Goal: Task Accomplishment & Management: Manage account settings

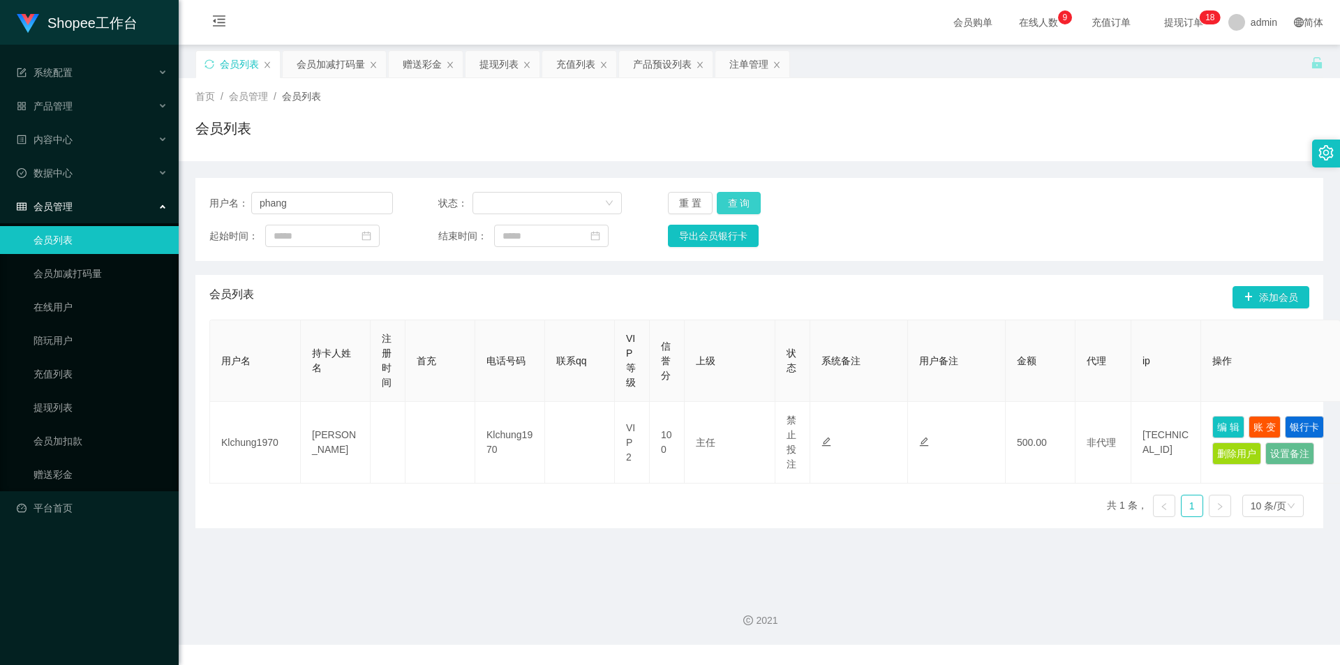
type input "phang"
click at [748, 202] on button "查 询" at bounding box center [739, 203] width 45 height 22
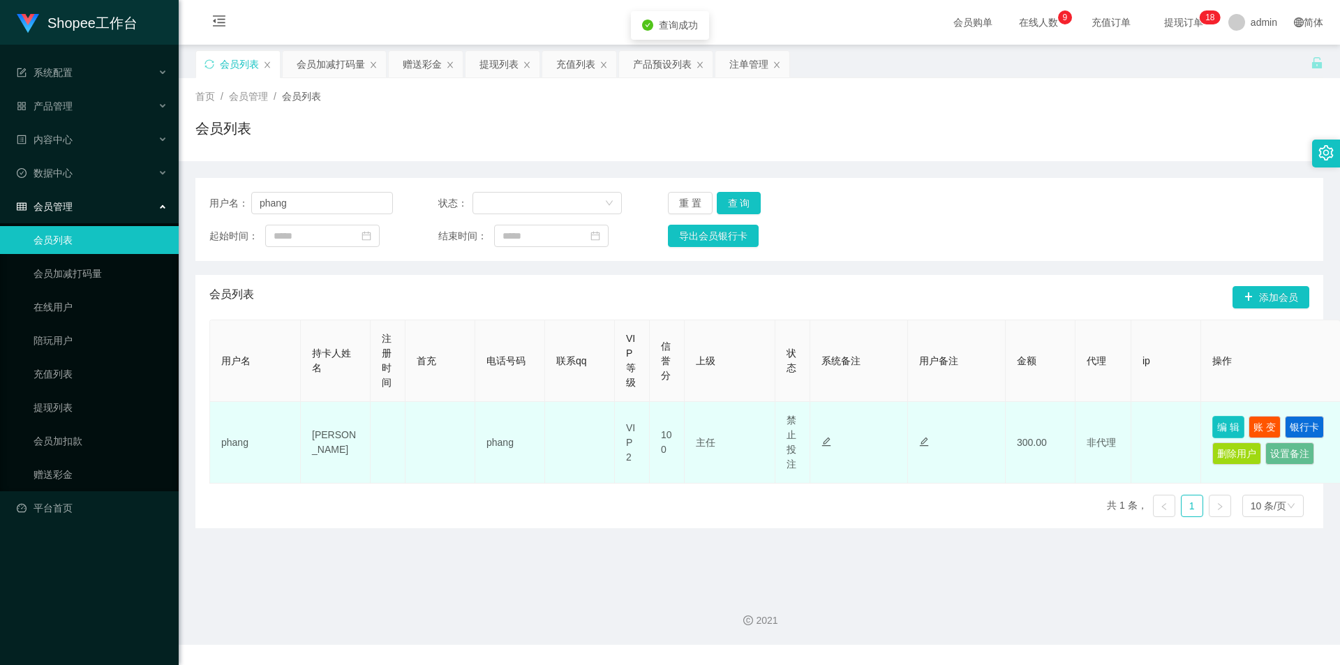
click at [1234, 424] on button "编 辑" at bounding box center [1229, 427] width 32 height 22
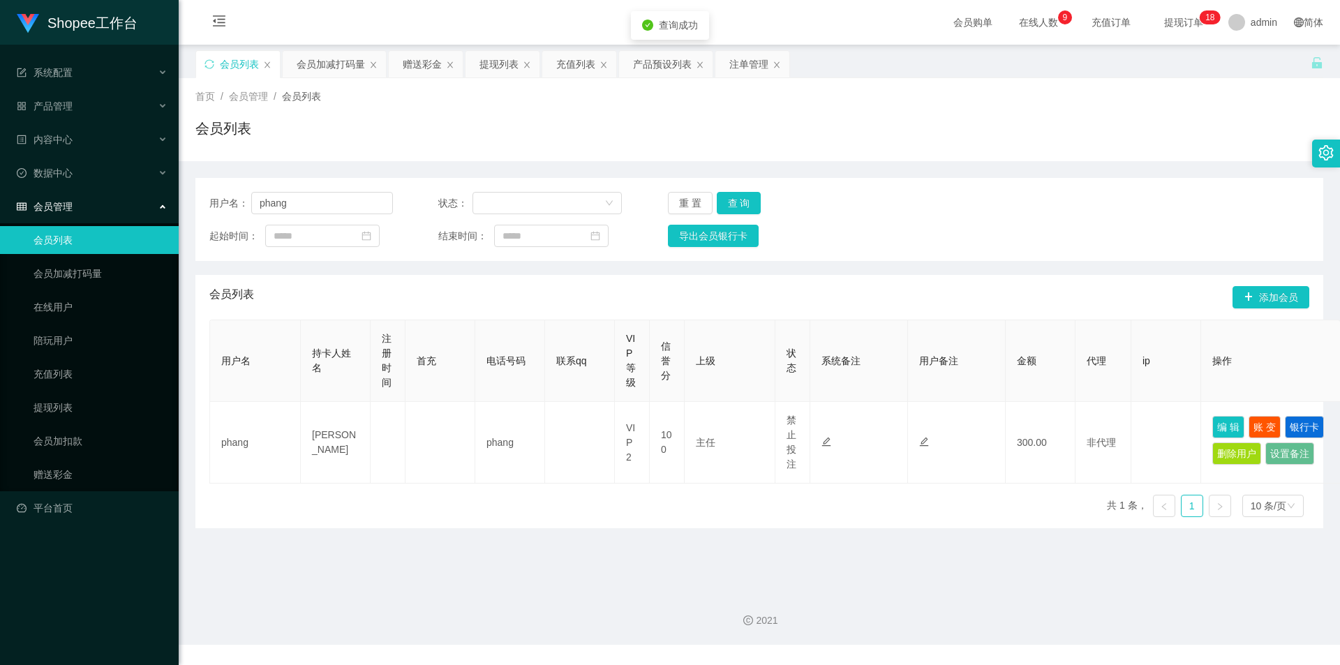
type input "phang"
type input "[PERSON_NAME]"
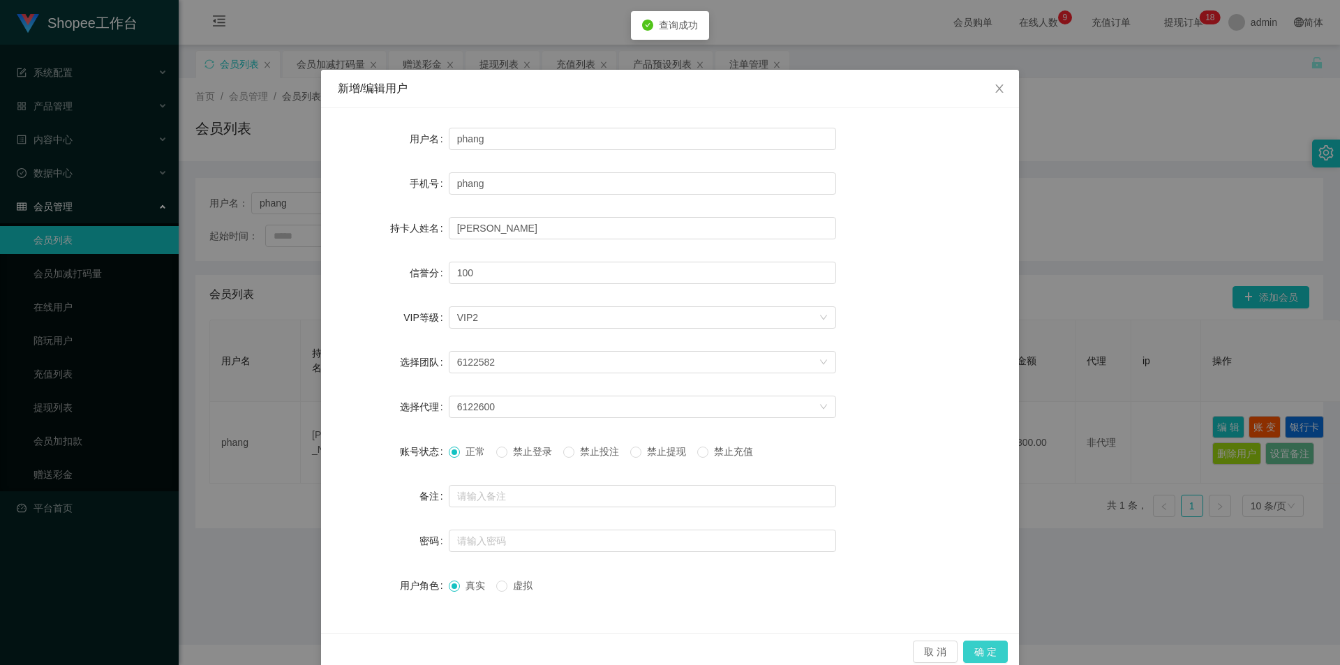
click at [992, 653] on button "确 定" at bounding box center [985, 652] width 45 height 22
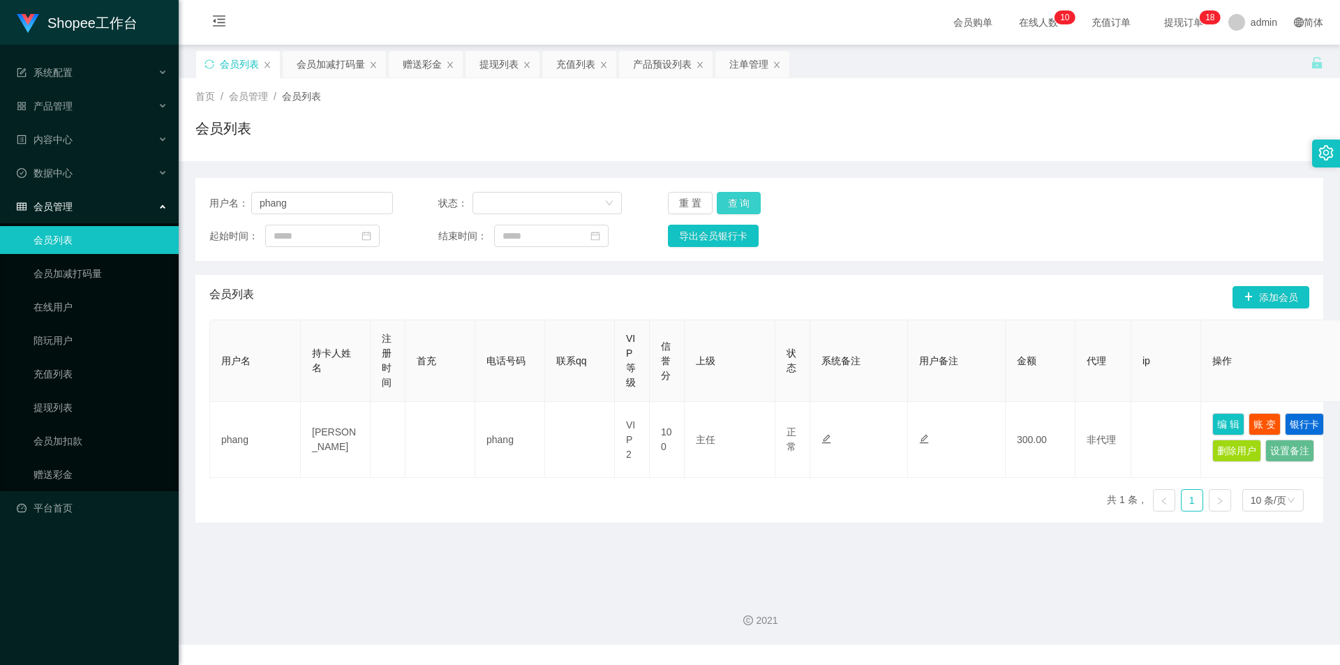
click at [728, 202] on button "查 询" at bounding box center [739, 203] width 45 height 22
click at [335, 206] on input "phang" at bounding box center [322, 203] width 142 height 22
paste input "Royow"
type input "Royow"
drag, startPoint x: 739, startPoint y: 205, endPoint x: 945, endPoint y: 312, distance: 231.7
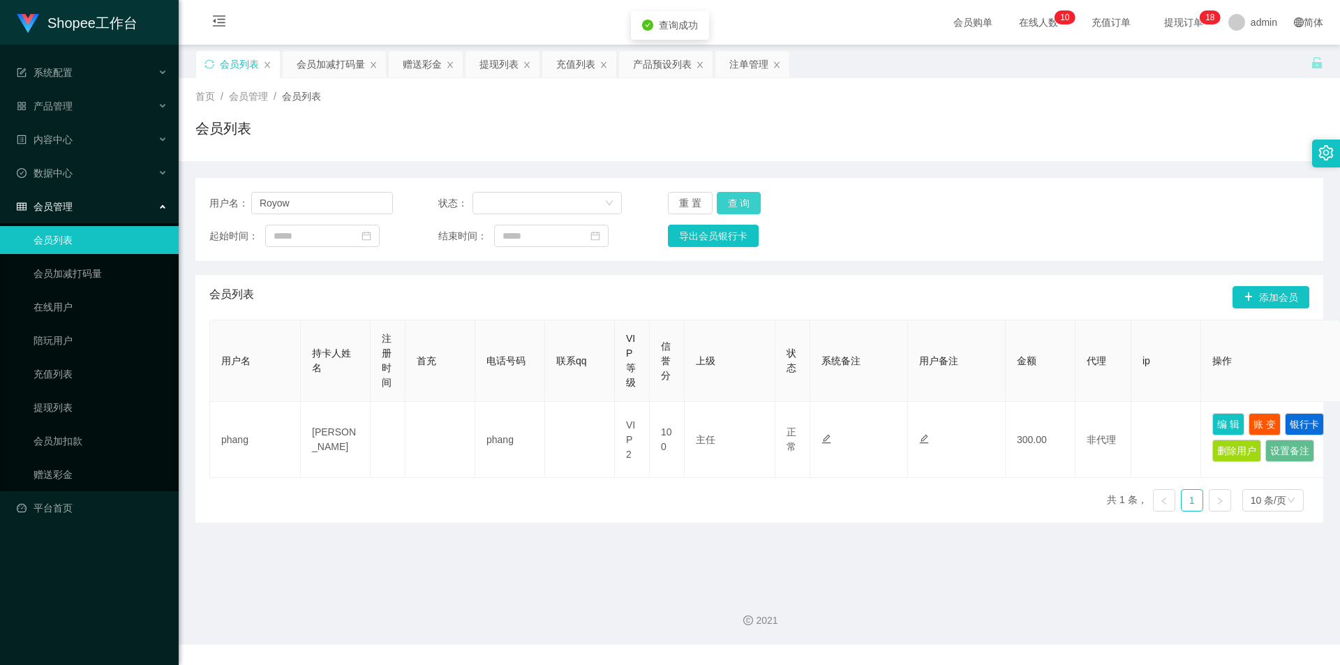
click at [739, 205] on button "查 询" at bounding box center [739, 203] width 45 height 22
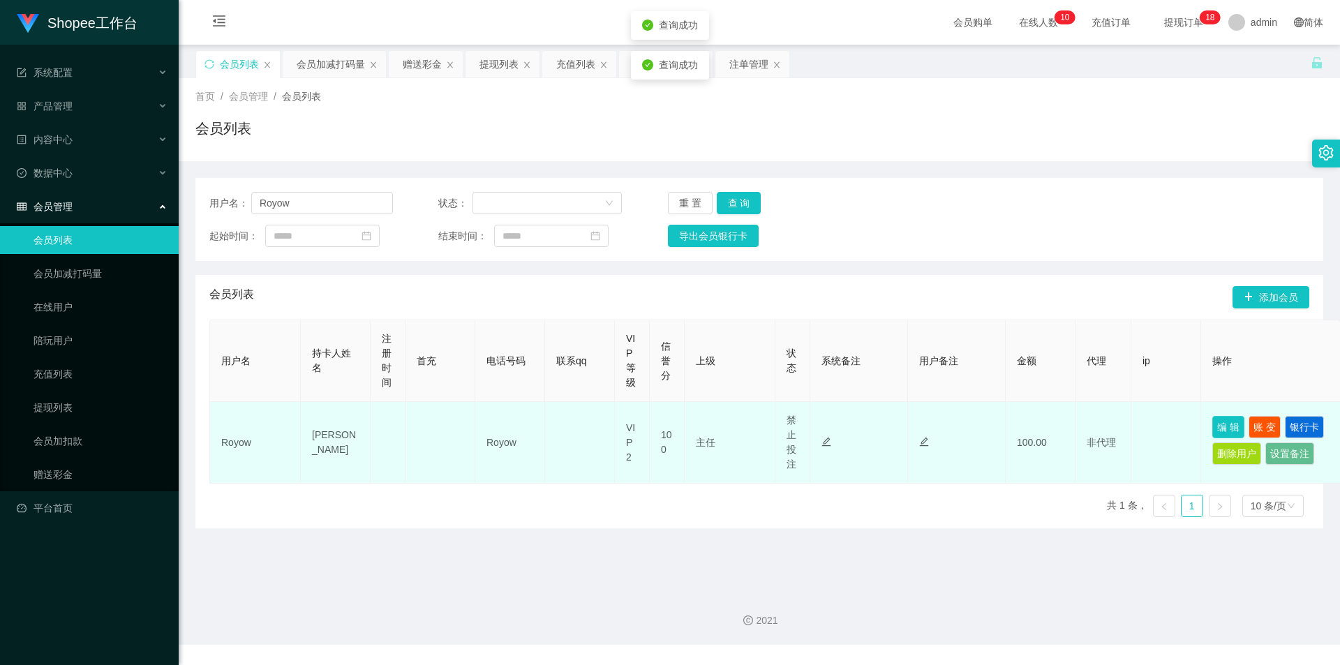
click at [1230, 429] on button "编 辑" at bounding box center [1229, 427] width 32 height 22
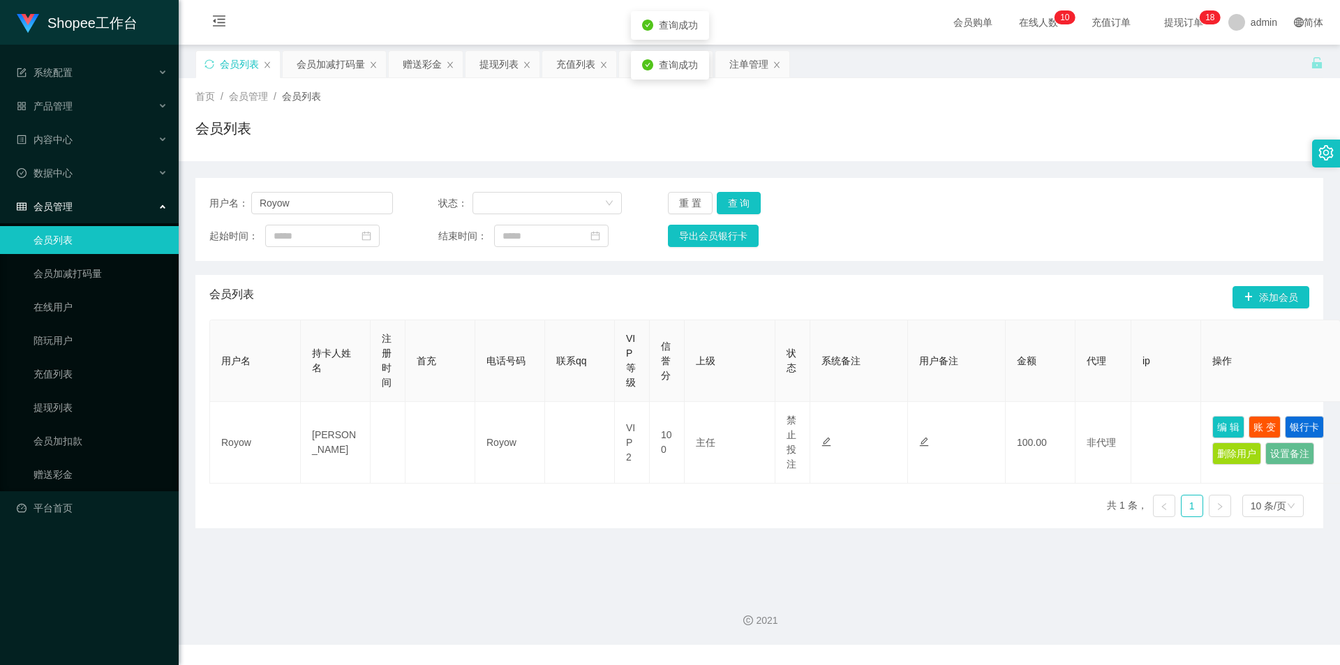
type input "Royow"
type input "[PERSON_NAME]"
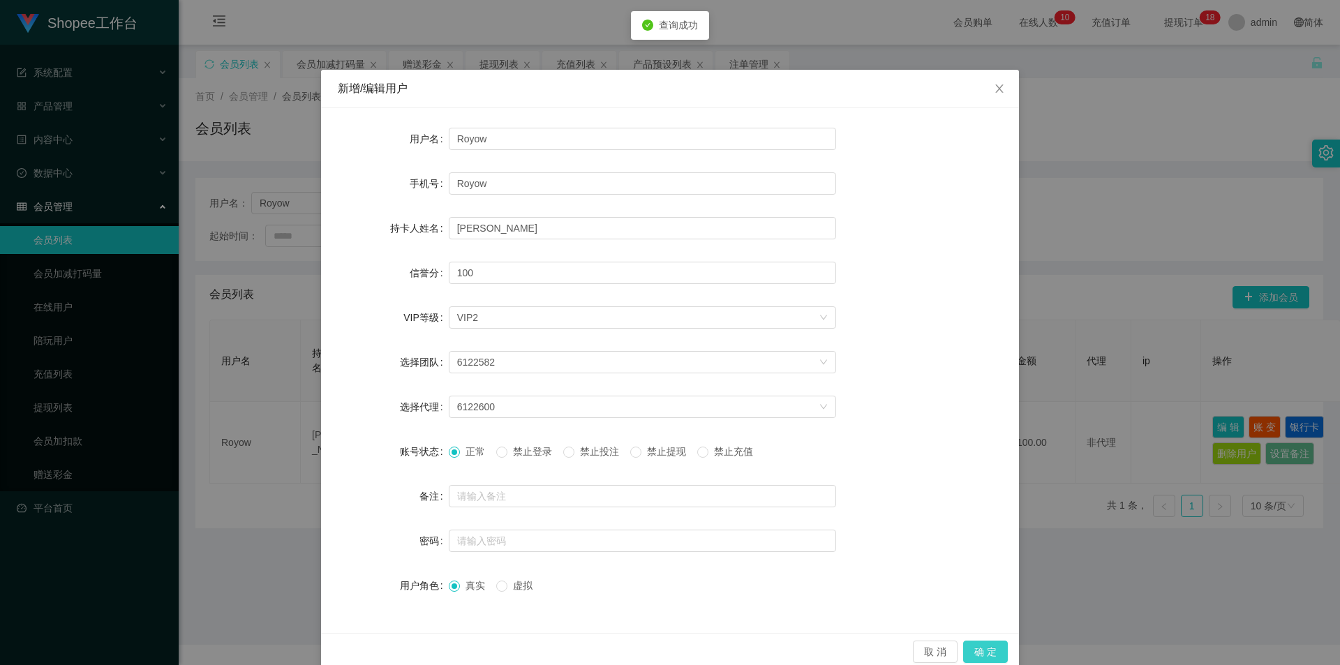
click at [979, 646] on button "确 定" at bounding box center [985, 652] width 45 height 22
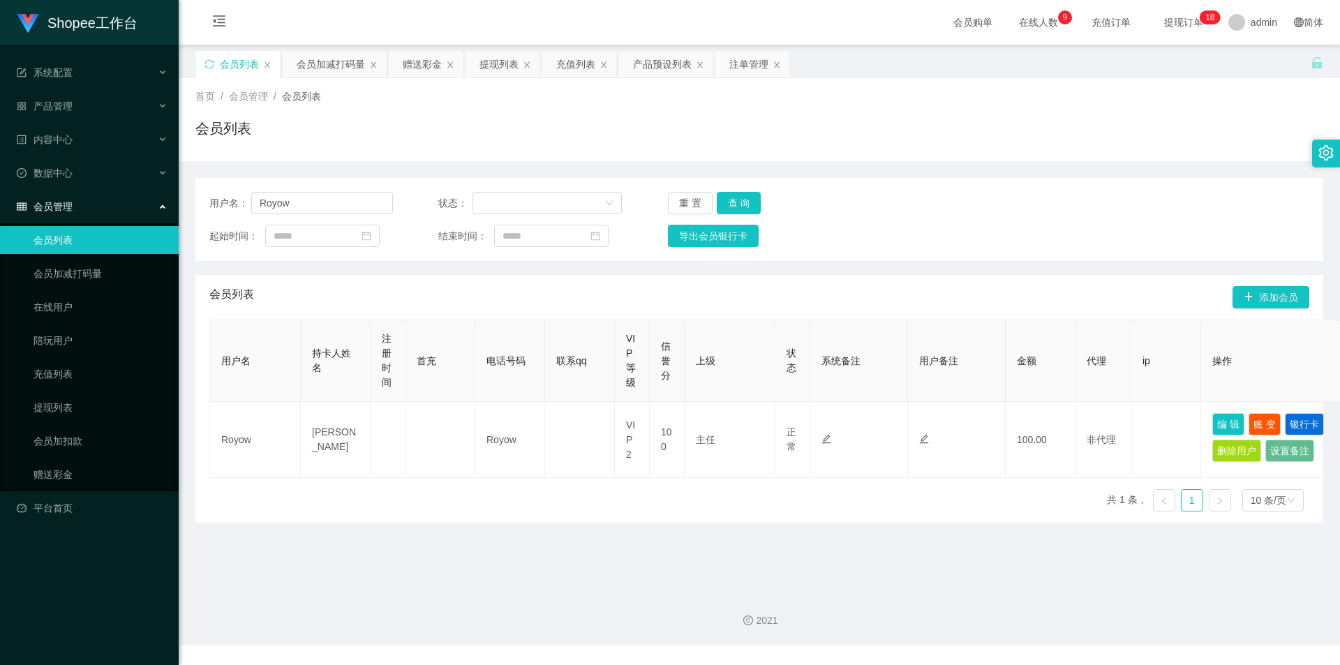
click at [333, 219] on div "用户名： Royow 状态： 重 置 查 询 起始时间： 结束时间： 导出会员银行卡" at bounding box center [759, 219] width 1128 height 83
drag, startPoint x: 340, startPoint y: 207, endPoint x: 349, endPoint y: 204, distance: 9.7
click at [341, 206] on input "Royow" at bounding box center [322, 203] width 142 height 22
type input "phang"
click at [733, 199] on button "查 询" at bounding box center [739, 203] width 45 height 22
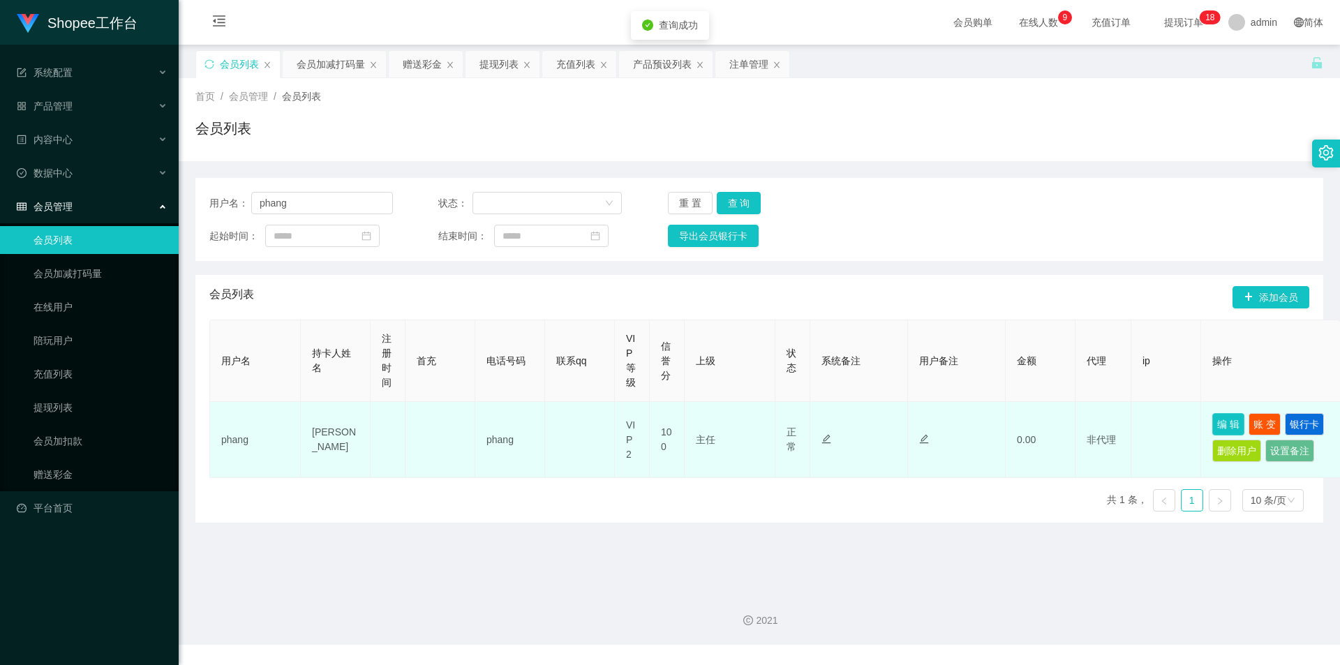
click at [1223, 416] on button "编 辑" at bounding box center [1229, 424] width 32 height 22
type input "phang"
type input "[PERSON_NAME]"
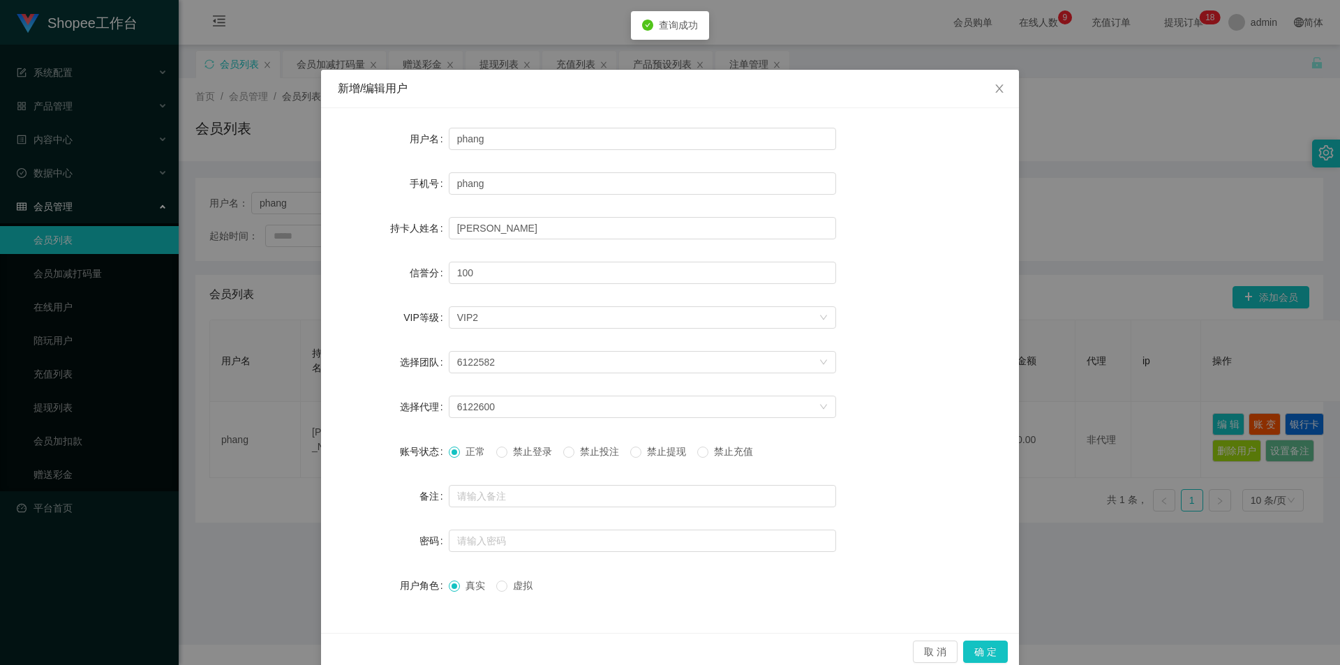
click at [598, 460] on div "正常 禁止登录 禁止投注 禁止提现 禁止充值" at bounding box center [642, 452] width 387 height 28
click at [616, 456] on span "禁止投注" at bounding box center [600, 451] width 50 height 11
click at [979, 642] on button "确 定" at bounding box center [985, 652] width 45 height 22
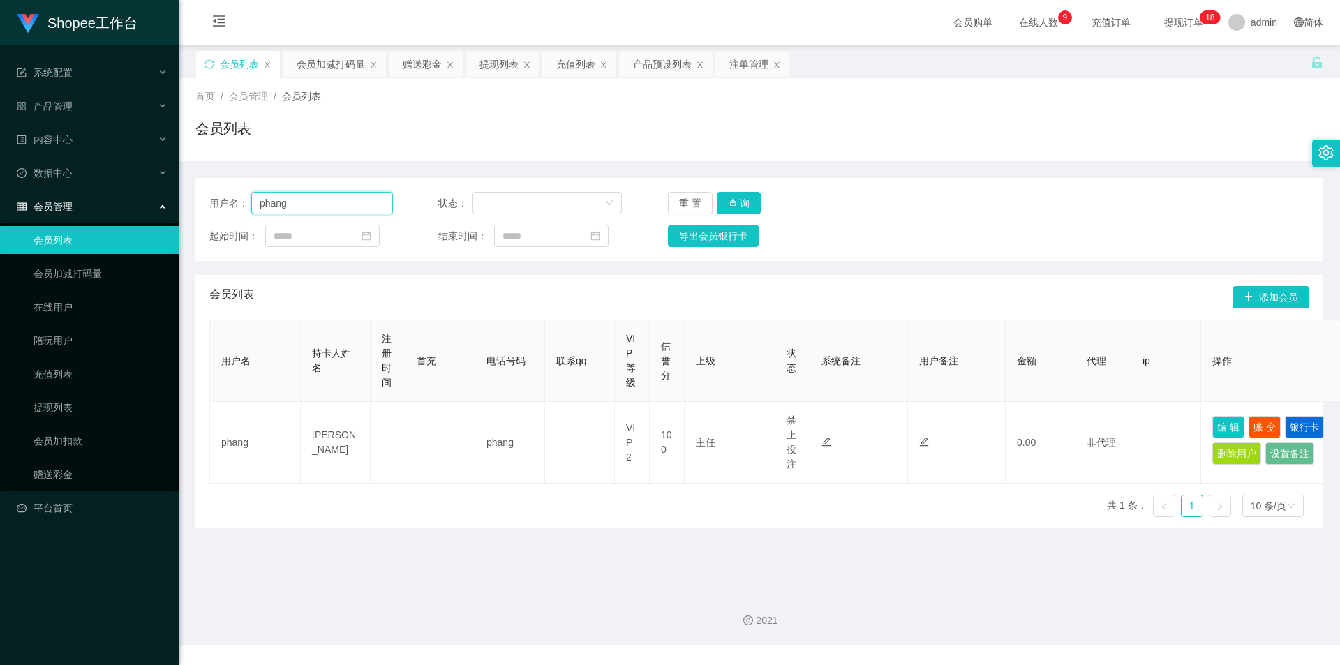
click at [325, 203] on input "phang" at bounding box center [322, 203] width 142 height 22
click at [349, 70] on div "会员加减打码量" at bounding box center [331, 64] width 68 height 27
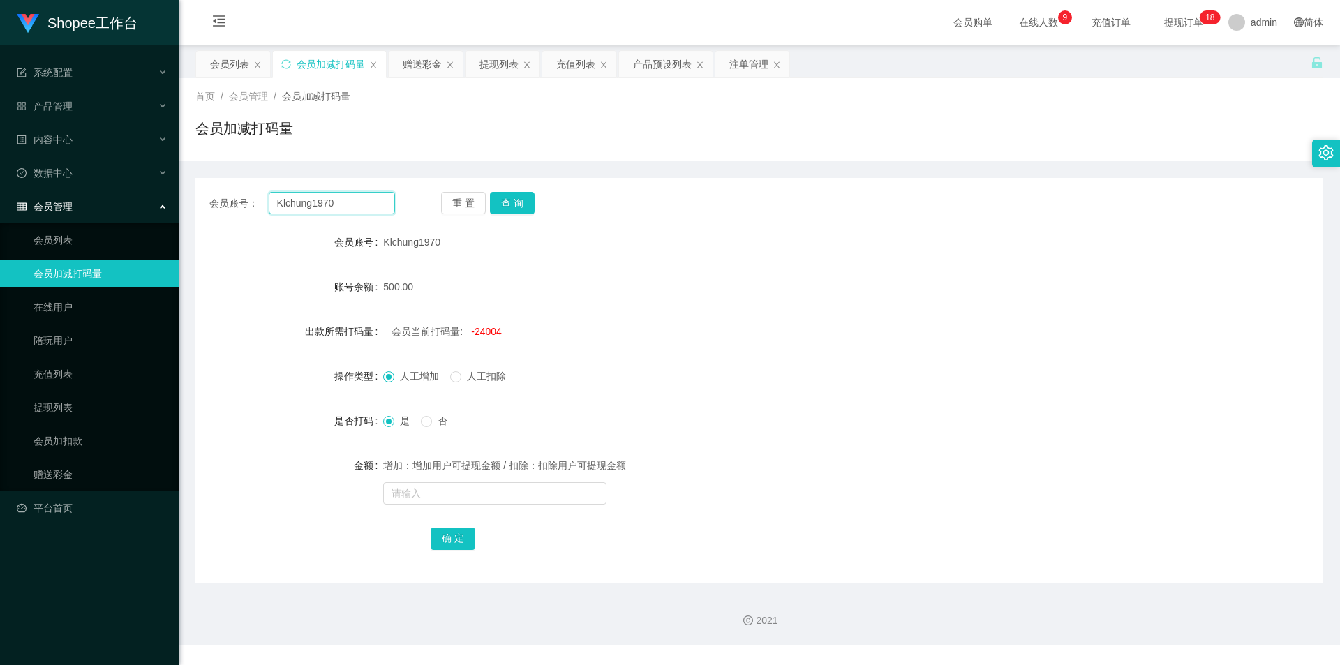
click at [330, 214] on input "Klchung1970" at bounding box center [332, 203] width 126 height 22
paste input "phang"
type input "phang"
click at [519, 212] on button "查 询" at bounding box center [512, 203] width 45 height 22
click at [232, 68] on div "会员列表" at bounding box center [229, 64] width 39 height 27
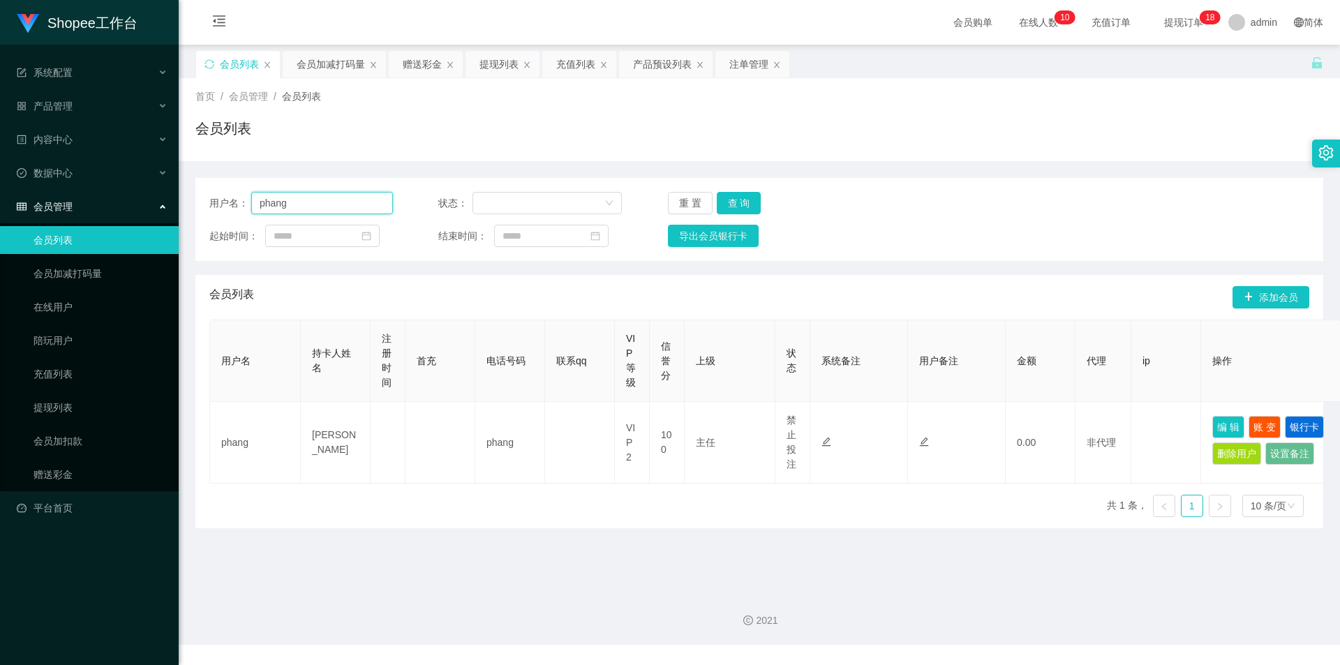
click at [330, 211] on input "phang" at bounding box center [322, 203] width 142 height 22
paste input "Royow"
type input "Royow"
drag, startPoint x: 733, startPoint y: 195, endPoint x: 731, endPoint y: 204, distance: 9.3
click at [733, 195] on button "查 询" at bounding box center [739, 203] width 45 height 22
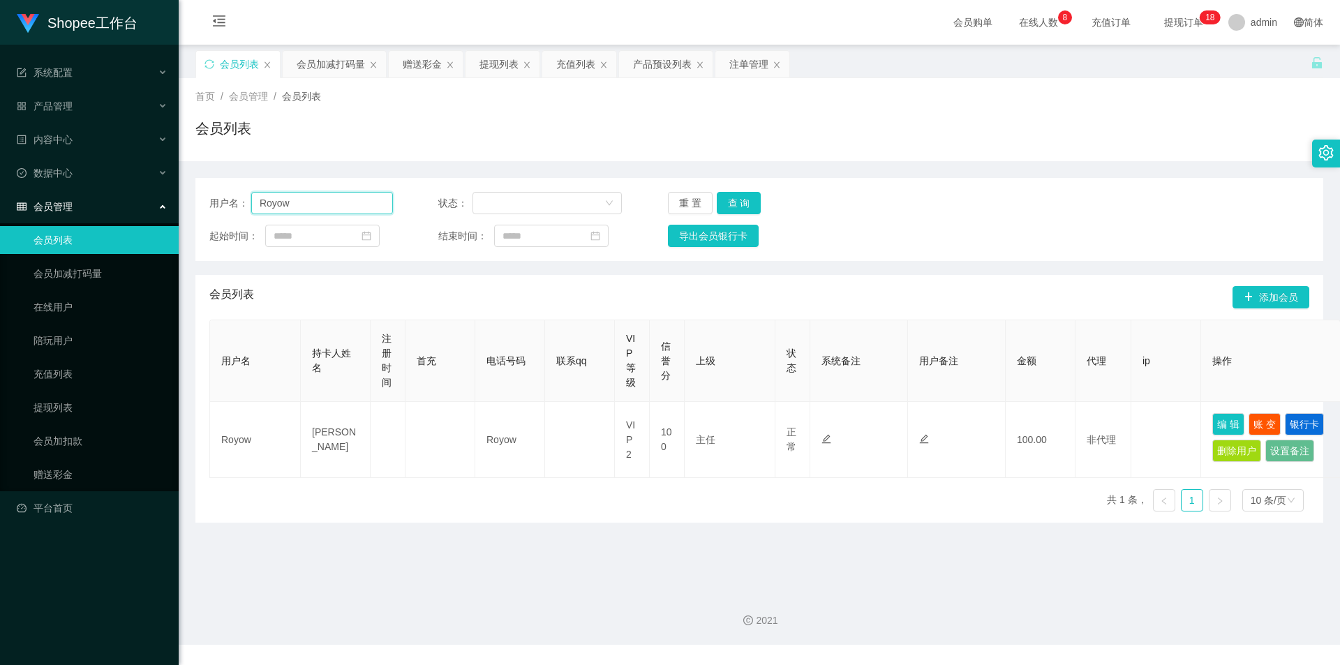
drag, startPoint x: 320, startPoint y: 199, endPoint x: 347, endPoint y: 215, distance: 31.0
click at [320, 199] on input "Royow" at bounding box center [322, 203] width 142 height 22
drag, startPoint x: 737, startPoint y: 200, endPoint x: 760, endPoint y: 239, distance: 44.8
click at [737, 200] on button "查 询" at bounding box center [739, 203] width 45 height 22
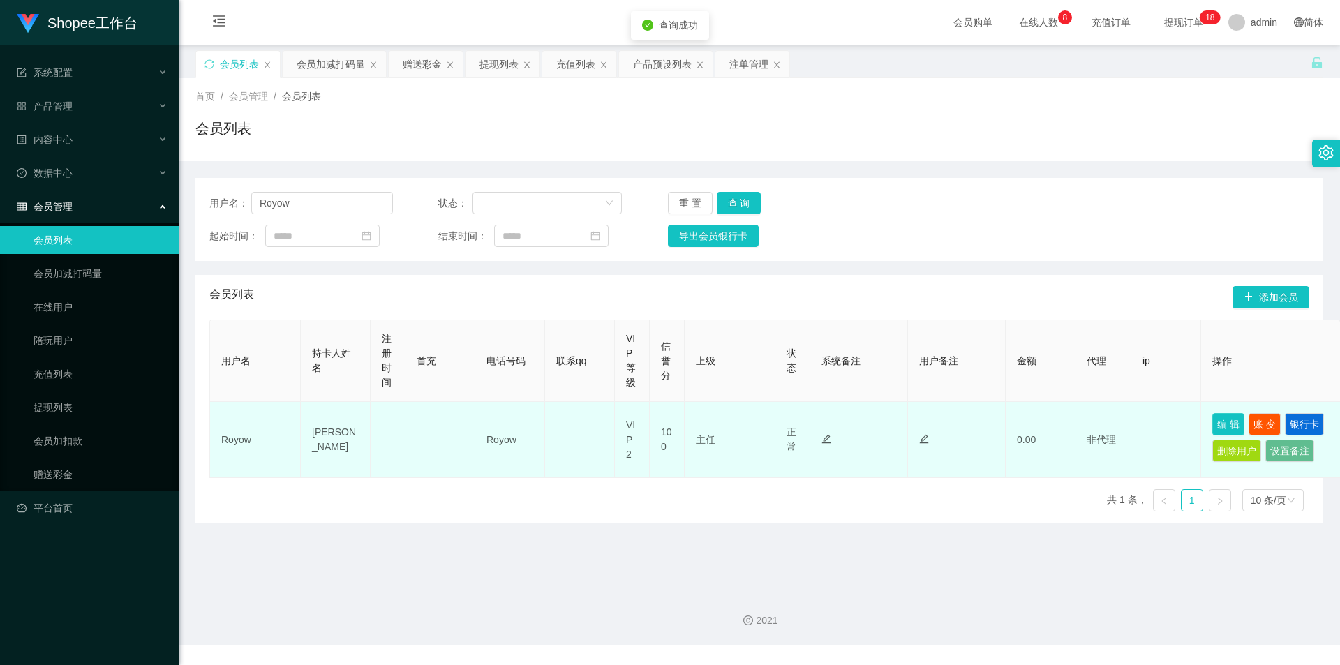
click at [1243, 426] on button "编 辑" at bounding box center [1229, 424] width 32 height 22
type input "Royow"
type input "[PERSON_NAME]"
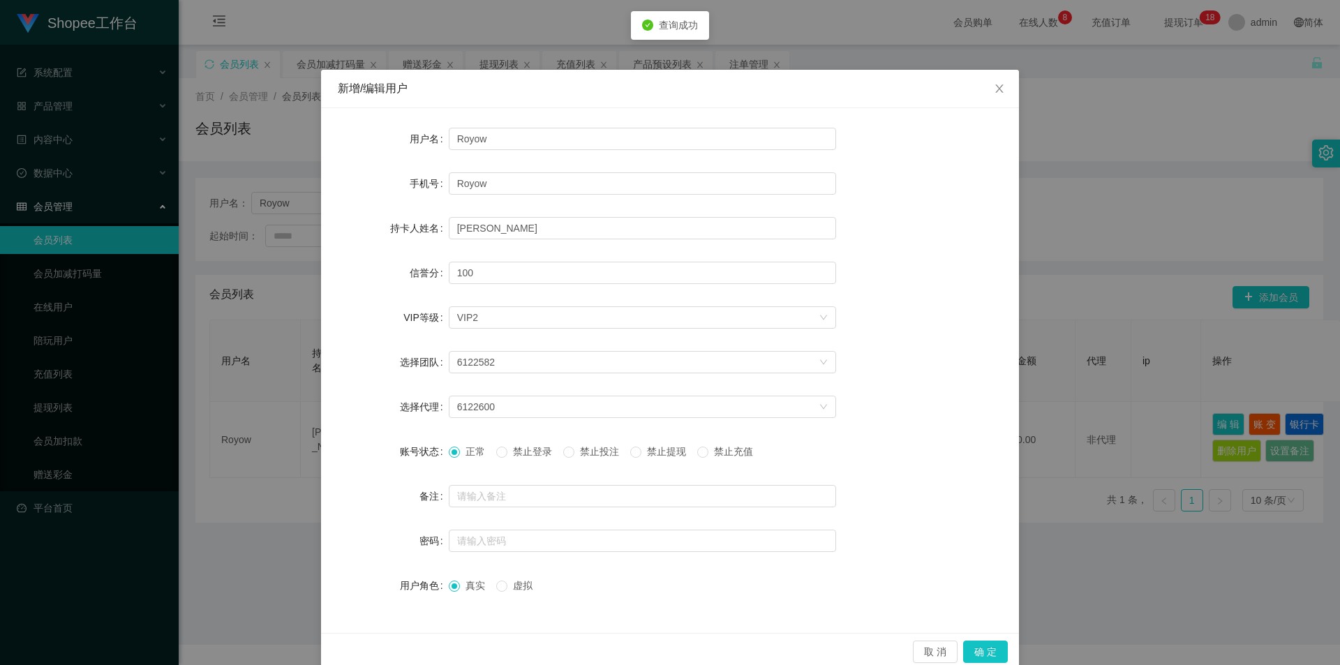
click at [584, 448] on span "禁止投注" at bounding box center [600, 451] width 50 height 11
click at [983, 645] on button "确 定" at bounding box center [985, 652] width 45 height 22
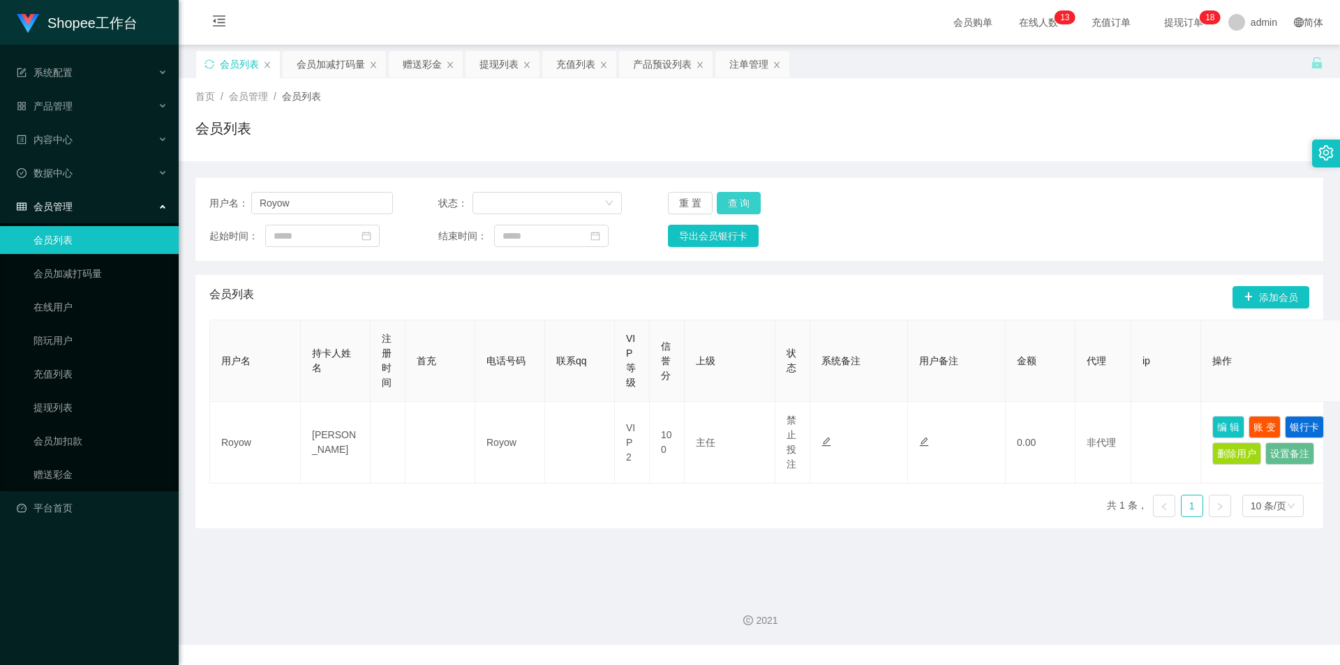
click at [753, 205] on button "查 询" at bounding box center [739, 203] width 45 height 22
click at [321, 65] on div "会员加减打码量" at bounding box center [331, 64] width 68 height 27
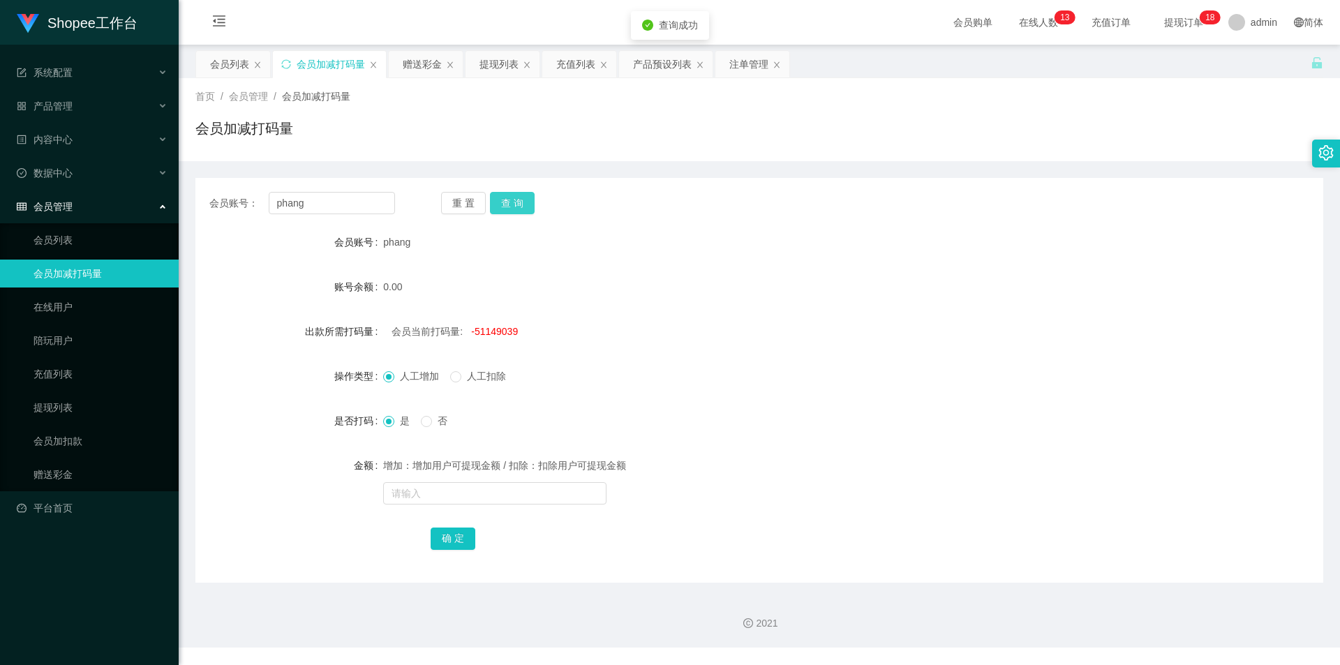
drag, startPoint x: 531, startPoint y: 206, endPoint x: 533, endPoint y: 213, distance: 7.1
click at [531, 206] on button "查 询" at bounding box center [512, 203] width 45 height 22
click at [222, 74] on div "会员列表" at bounding box center [229, 64] width 39 height 27
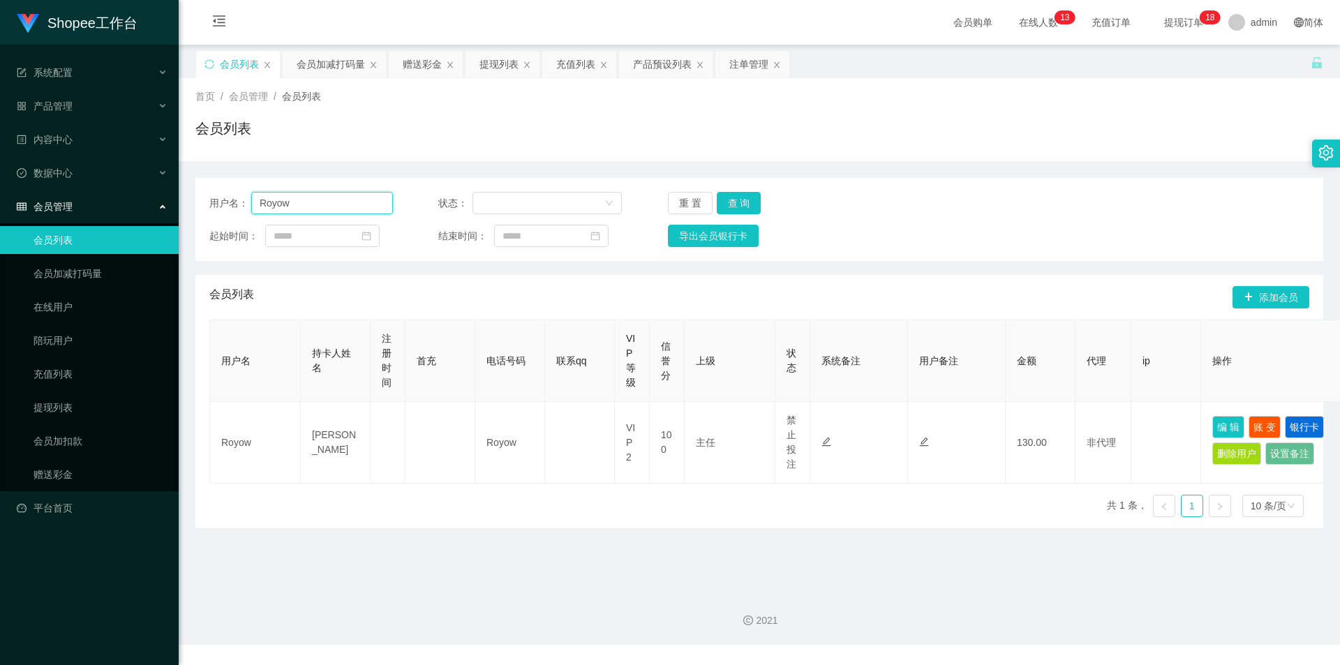
click at [299, 207] on input "Royow" at bounding box center [322, 203] width 142 height 22
drag, startPoint x: 323, startPoint y: 69, endPoint x: 364, endPoint y: 180, distance: 118.4
click at [323, 73] on div "会员加减打码量" at bounding box center [331, 64] width 68 height 27
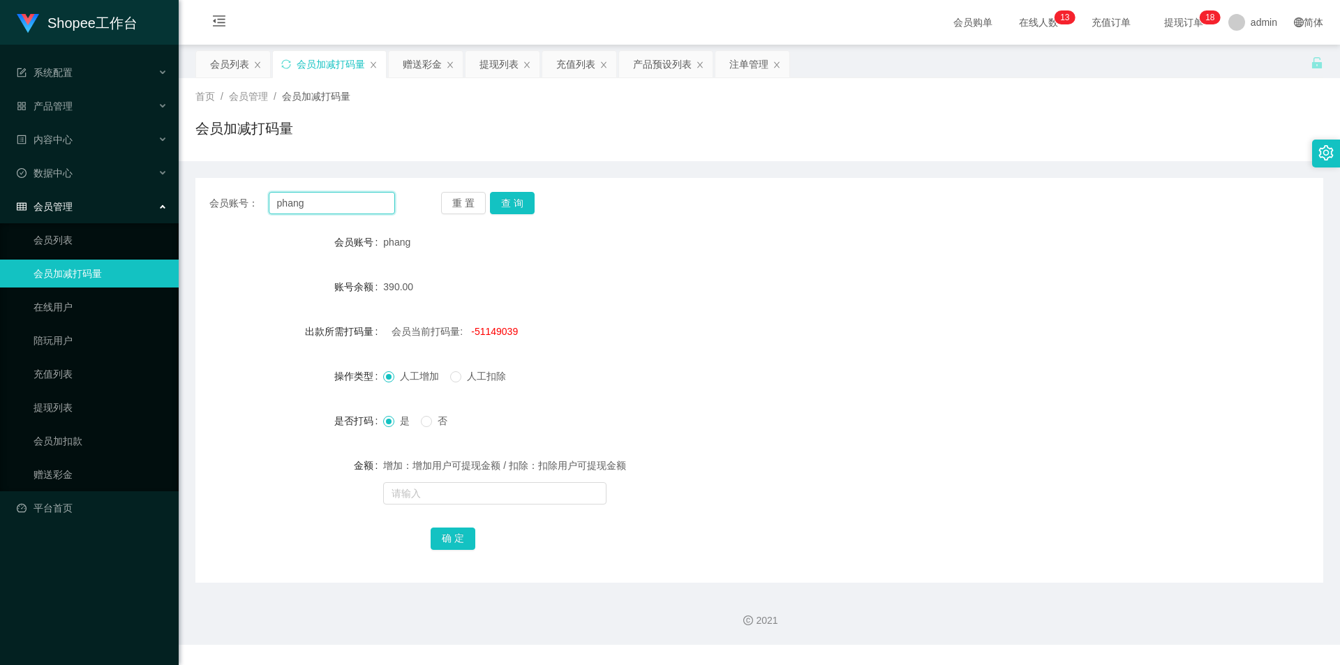
drag, startPoint x: 359, startPoint y: 201, endPoint x: 422, endPoint y: 214, distance: 64.1
click at [359, 207] on input "phang" at bounding box center [332, 203] width 126 height 22
paste input "Royow"
type input "Royow"
click at [520, 204] on button "查 询" at bounding box center [512, 203] width 45 height 22
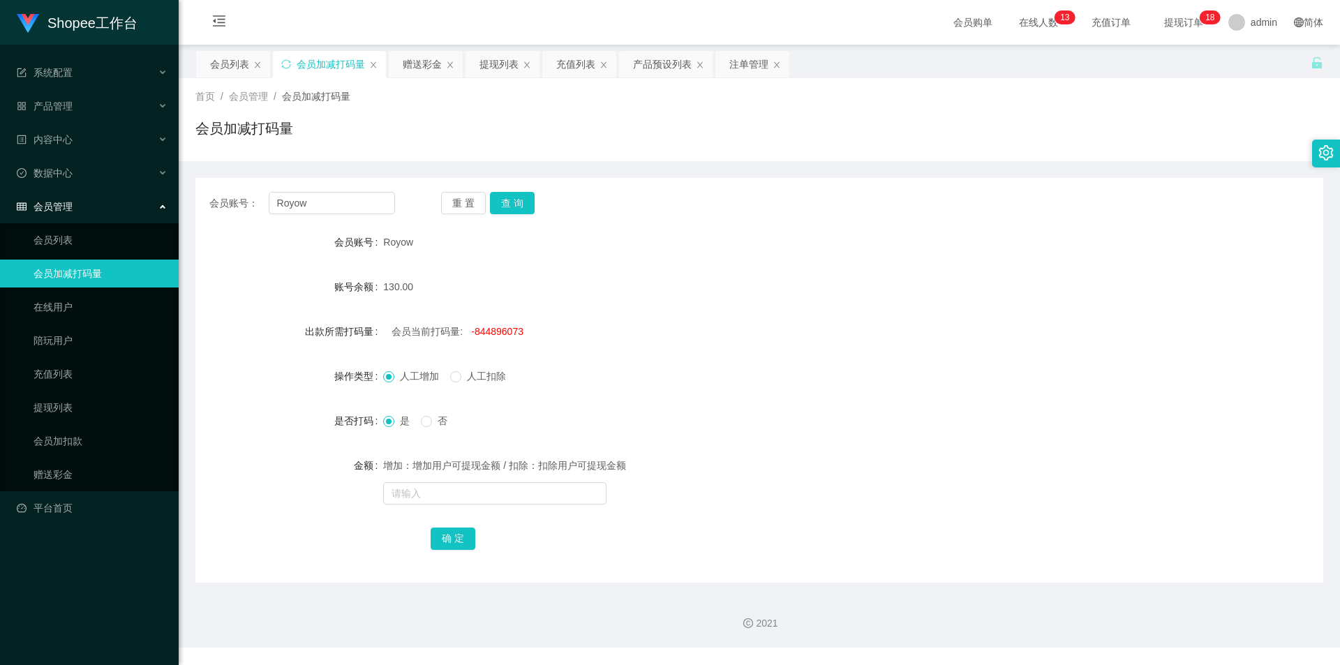
click at [496, 327] on span "-844896073" at bounding box center [497, 331] width 52 height 11
copy span "844896073"
click at [465, 489] on input "text" at bounding box center [494, 493] width 223 height 22
paste input "844896073"
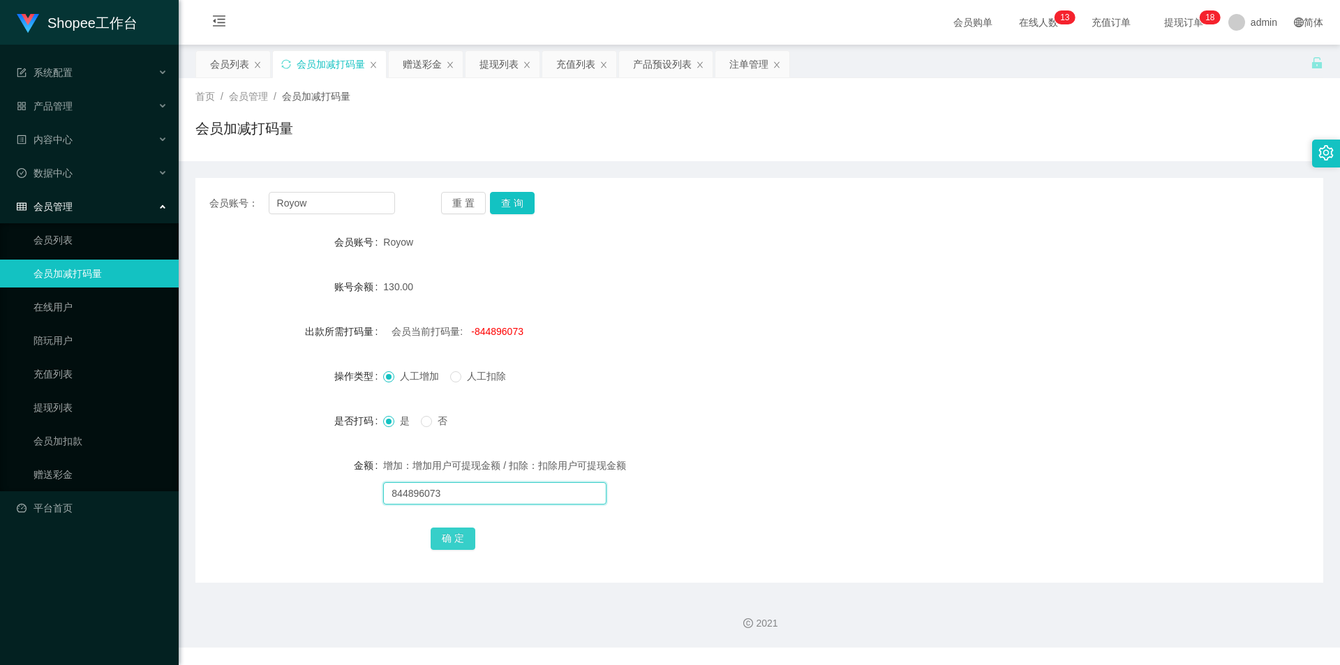
type input "844896073"
click at [436, 543] on button "确 定" at bounding box center [453, 539] width 45 height 22
click at [447, 489] on input "text" at bounding box center [494, 493] width 223 height 22
type input "5000"
click at [459, 542] on button "确 定" at bounding box center [453, 539] width 45 height 22
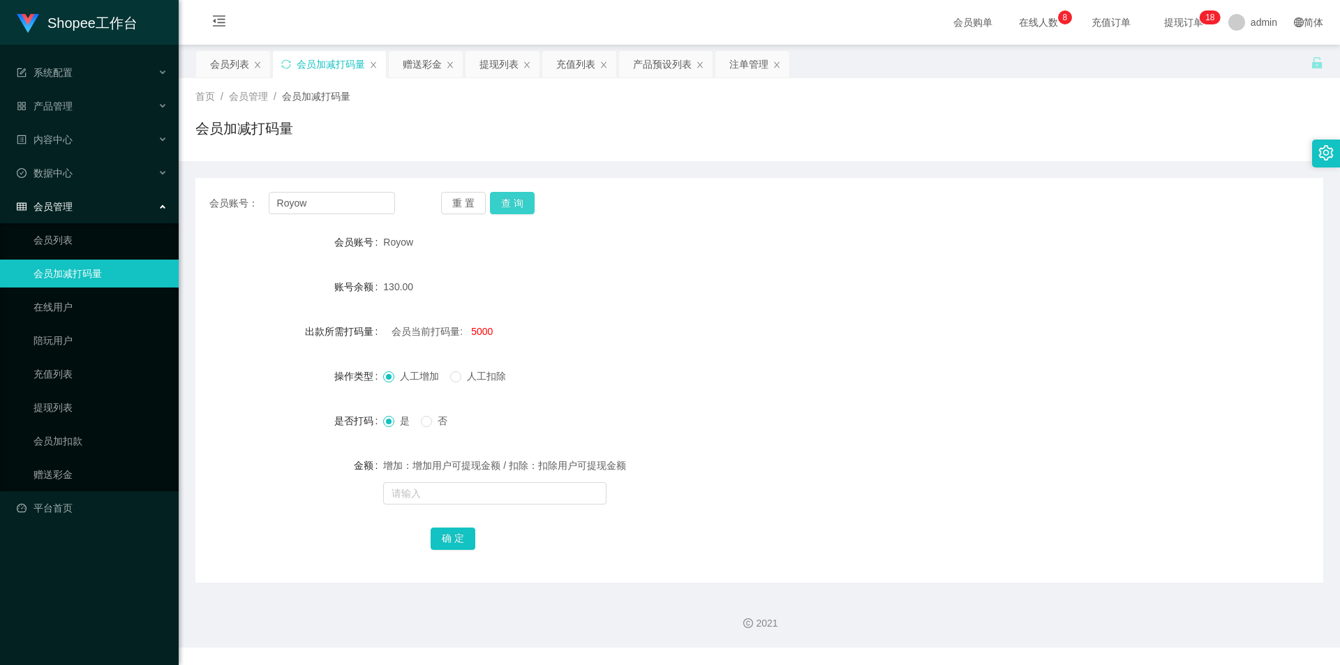
click at [517, 207] on button "查 询" at bounding box center [512, 203] width 45 height 22
click at [228, 68] on div "会员列表" at bounding box center [229, 64] width 39 height 27
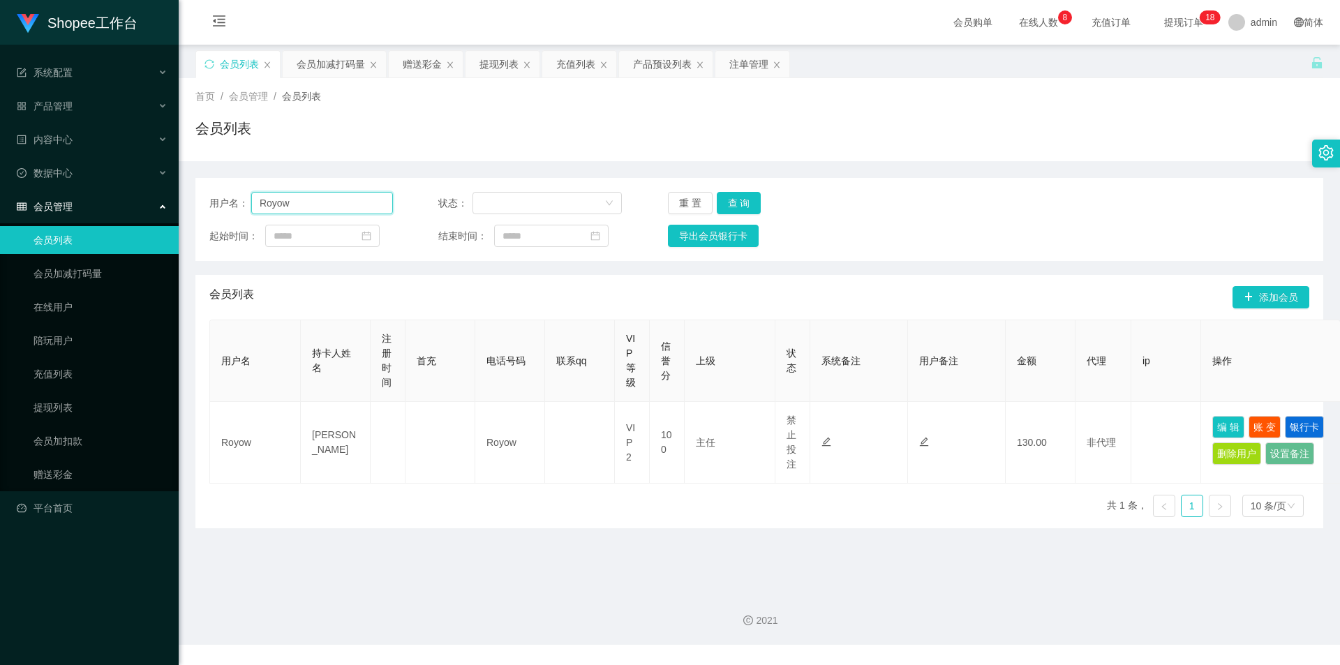
click at [330, 198] on input "Royow" at bounding box center [322, 203] width 142 height 22
click at [321, 197] on input "Royow" at bounding box center [322, 203] width 142 height 22
paste input "phang"
type input "phang"
click at [739, 198] on button "查 询" at bounding box center [739, 203] width 45 height 22
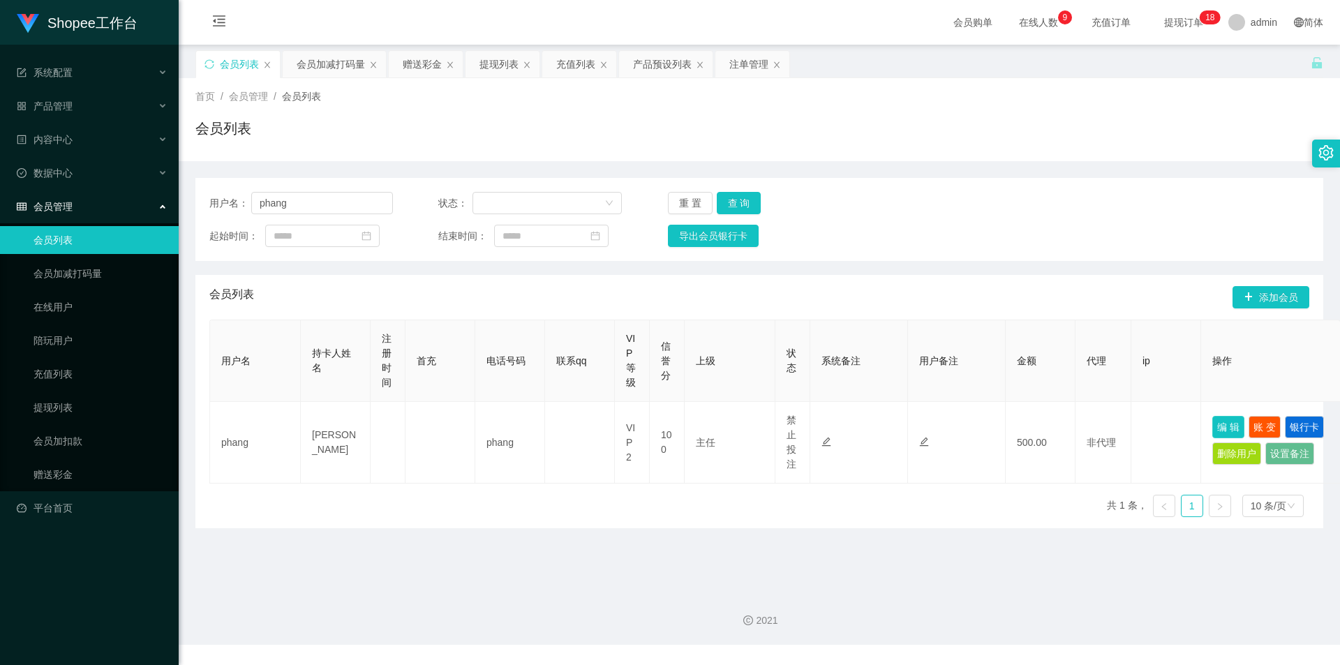
drag, startPoint x: 1220, startPoint y: 424, endPoint x: 1153, endPoint y: 468, distance: 80.0
click at [1220, 424] on button "编 辑" at bounding box center [1229, 427] width 32 height 22
type input "phang"
type input "[PERSON_NAME]"
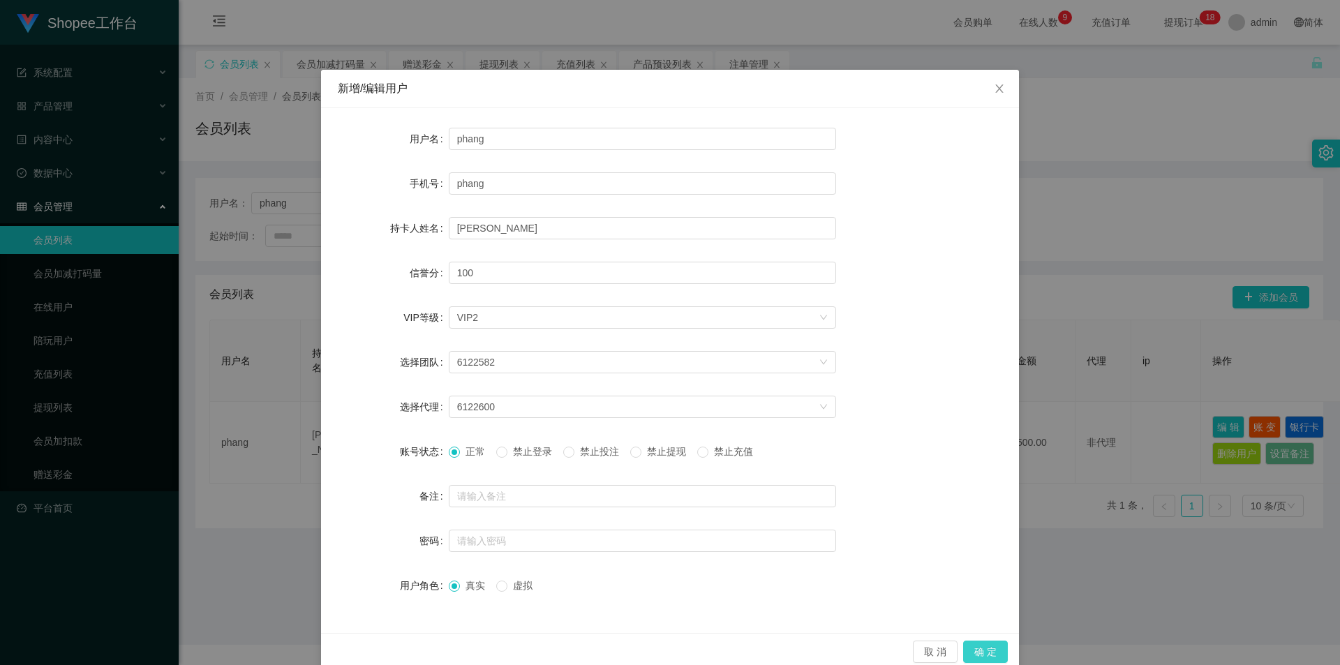
click at [979, 643] on button "确 定" at bounding box center [985, 652] width 45 height 22
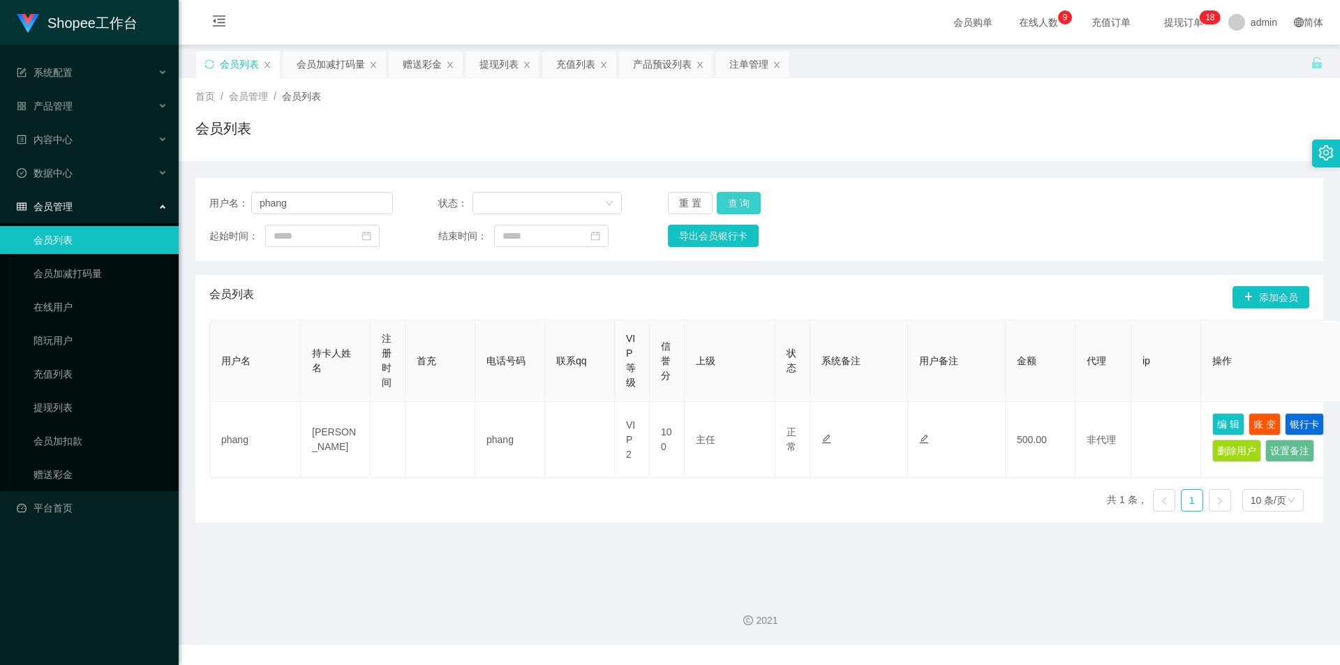
click at [735, 200] on button "查 询" at bounding box center [739, 203] width 45 height 22
click at [753, 206] on button "查 询" at bounding box center [739, 203] width 45 height 22
click at [336, 198] on input "phang" at bounding box center [322, 203] width 142 height 22
drag, startPoint x: 740, startPoint y: 57, endPoint x: 724, endPoint y: 92, distance: 38.4
click at [740, 57] on div "注单管理" at bounding box center [749, 64] width 39 height 27
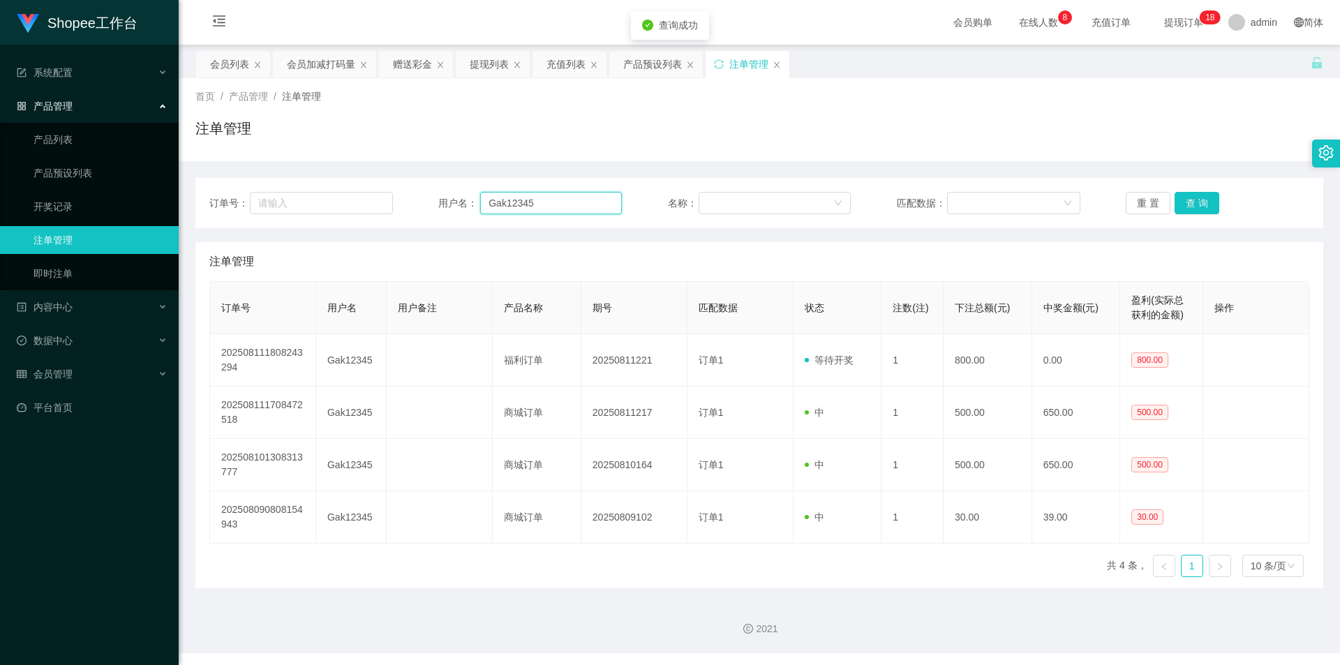
click at [552, 203] on input "Gak12345" at bounding box center [551, 203] width 142 height 22
paste input "phang"
type input "phang"
drag, startPoint x: 1197, startPoint y: 192, endPoint x: 1166, endPoint y: 217, distance: 40.2
click at [1194, 197] on button "查 询" at bounding box center [1197, 203] width 45 height 22
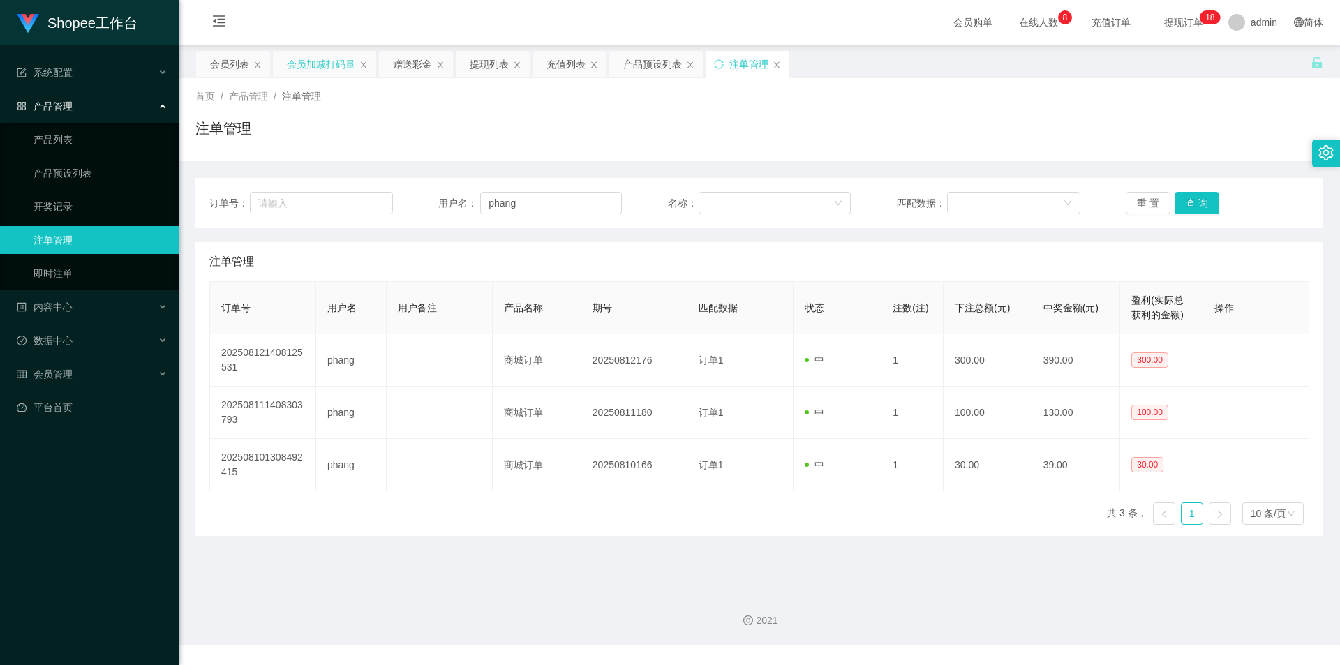
click at [327, 77] on div "会员加减打码量" at bounding box center [324, 77] width 81 height 53
click at [318, 60] on div "会员加减打码量" at bounding box center [321, 64] width 68 height 27
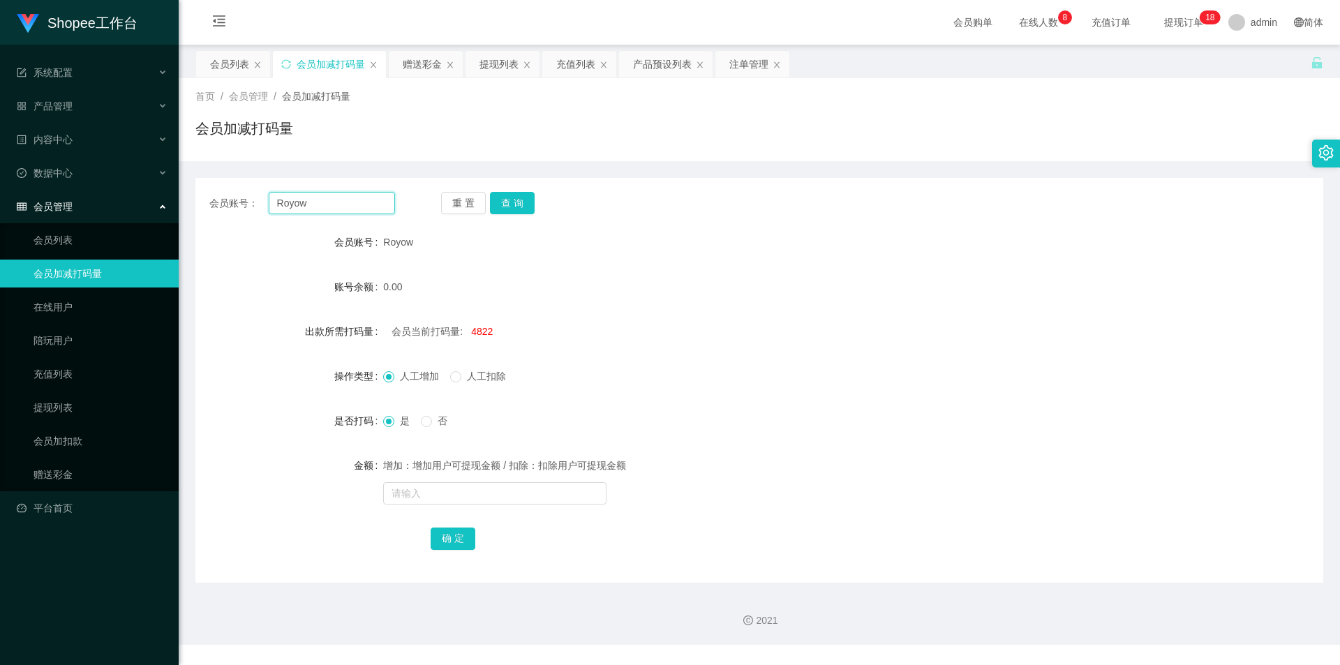
drag, startPoint x: 318, startPoint y: 207, endPoint x: 334, endPoint y: 225, distance: 24.8
click at [318, 209] on input "Royow" at bounding box center [332, 203] width 126 height 22
paste input "phang"
type input "phang"
drag, startPoint x: 519, startPoint y: 197, endPoint x: 528, endPoint y: 395, distance: 198.5
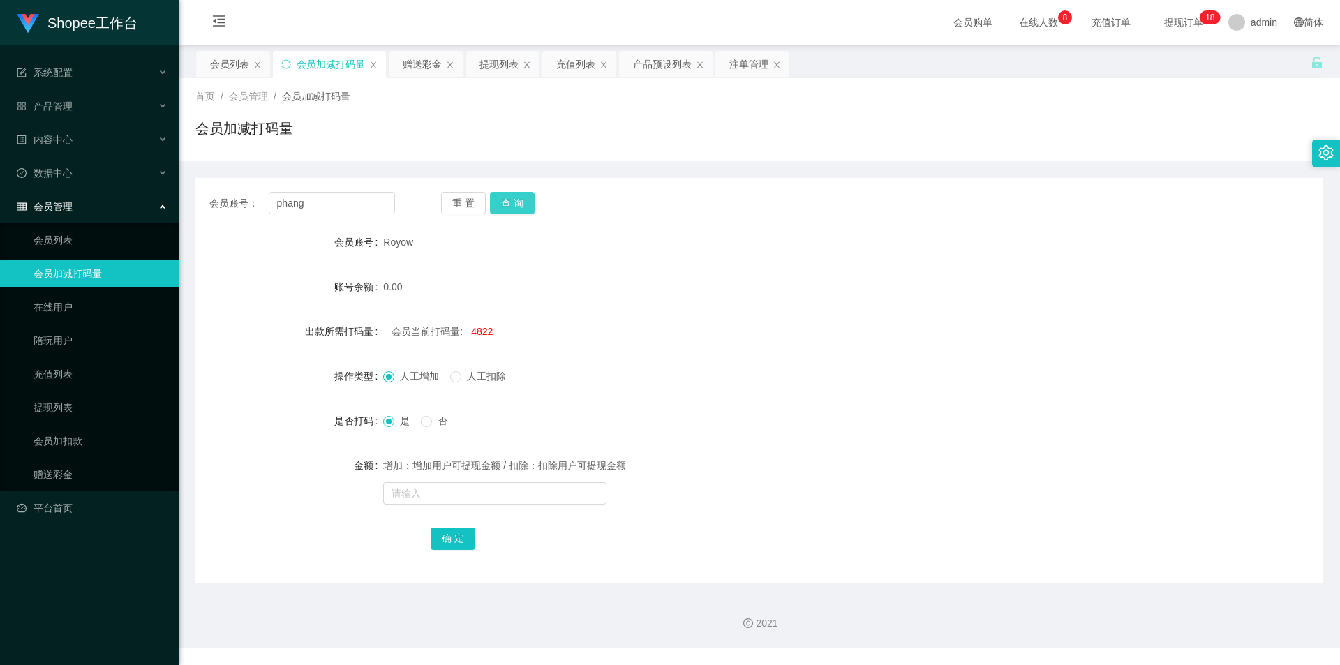
click at [519, 197] on button "查 询" at bounding box center [512, 203] width 45 height 22
click at [532, 211] on button "查 询" at bounding box center [512, 203] width 45 height 22
click at [218, 55] on div "会员列表" at bounding box center [229, 64] width 39 height 27
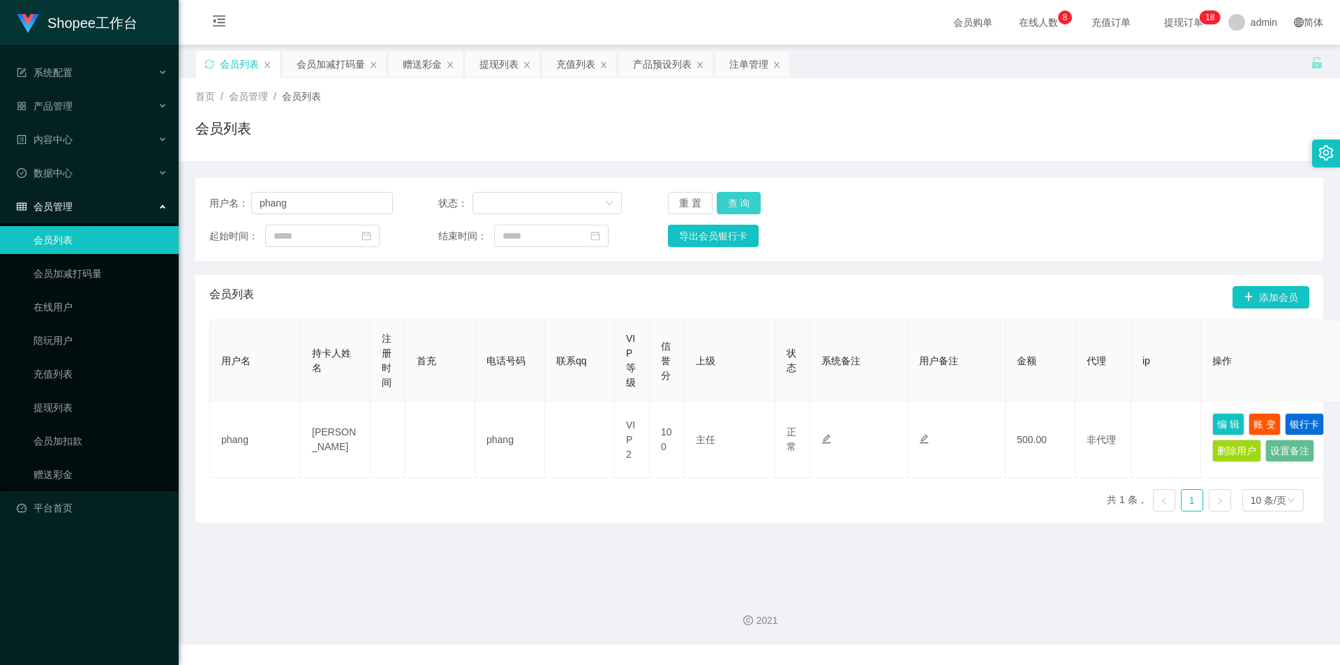
click at [717, 202] on button "查 询" at bounding box center [739, 203] width 45 height 22
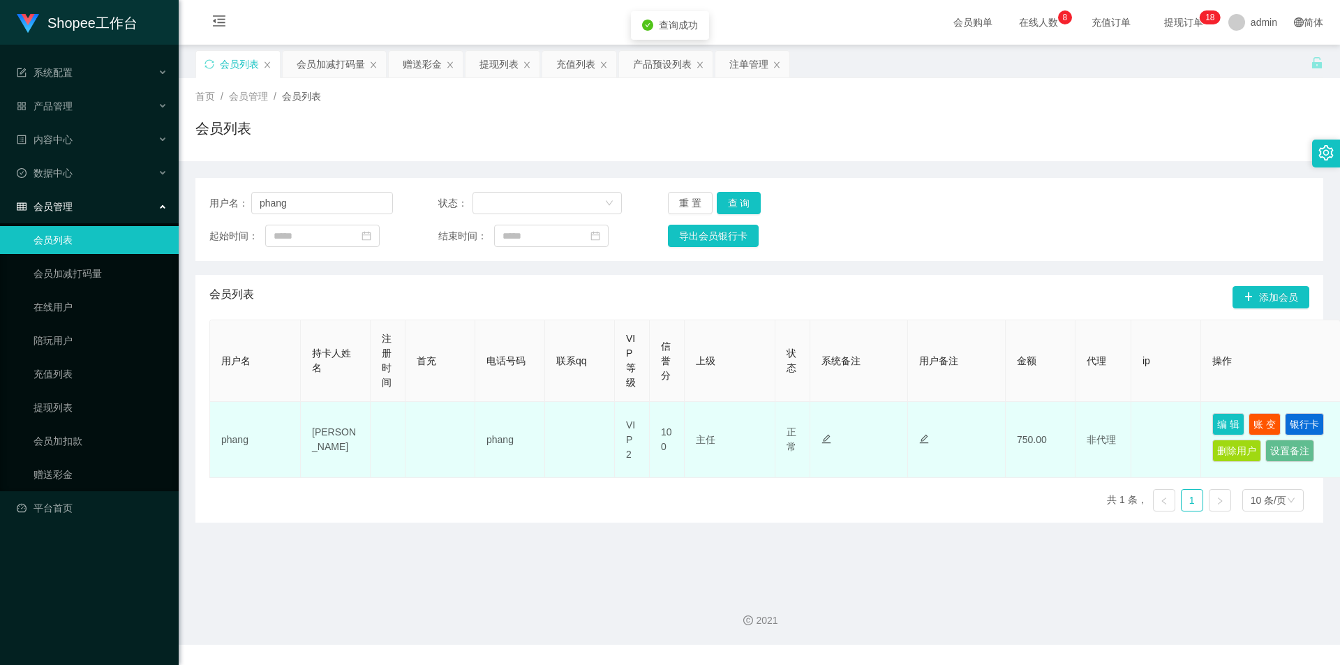
click at [1210, 427] on td "编 辑 账 变 银行卡 删除用户 设置备注" at bounding box center [1271, 440] width 140 height 76
click at [1233, 422] on button "编 辑" at bounding box center [1229, 424] width 32 height 22
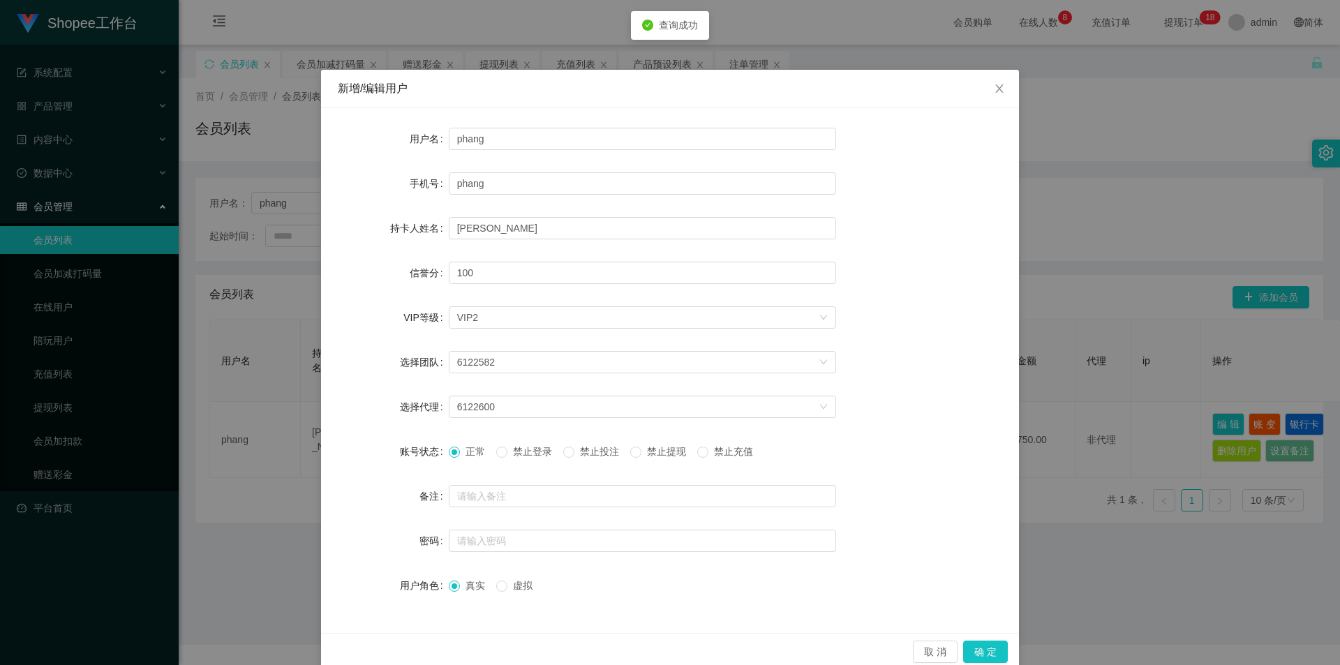
click at [585, 454] on span "禁止投注" at bounding box center [600, 451] width 50 height 11
click at [984, 652] on button "确 定" at bounding box center [985, 652] width 45 height 22
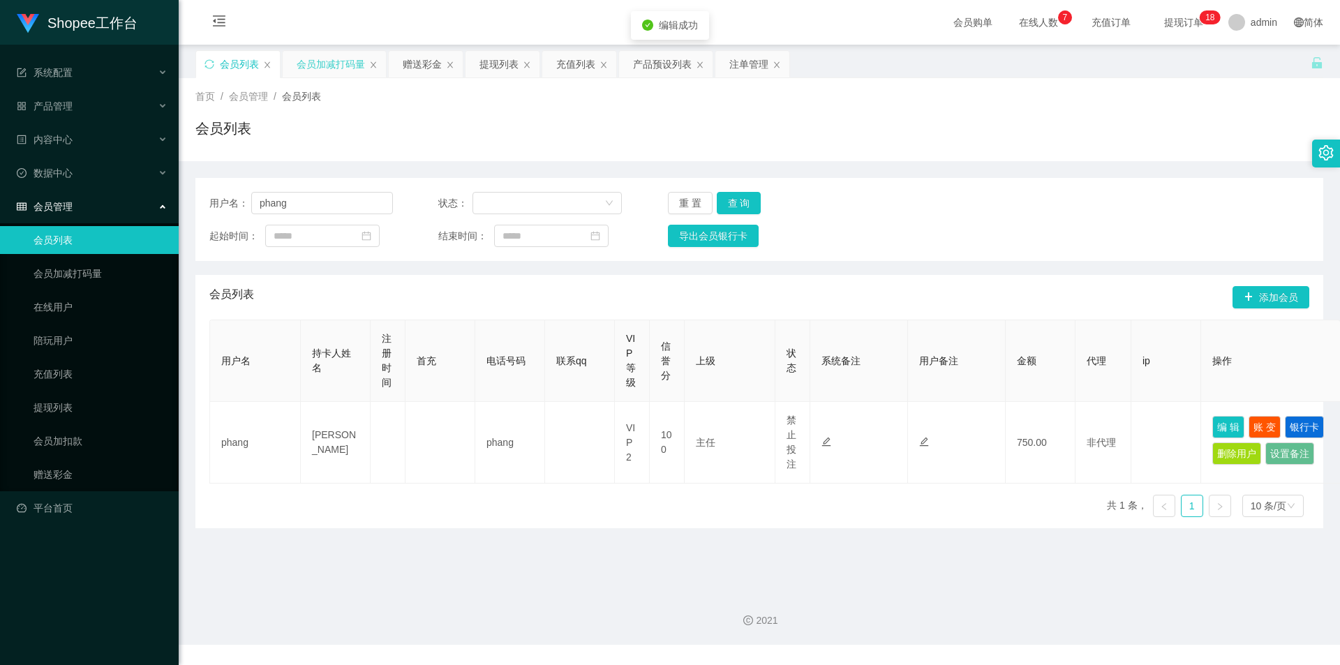
click at [325, 64] on div "会员加减打码量" at bounding box center [331, 64] width 68 height 27
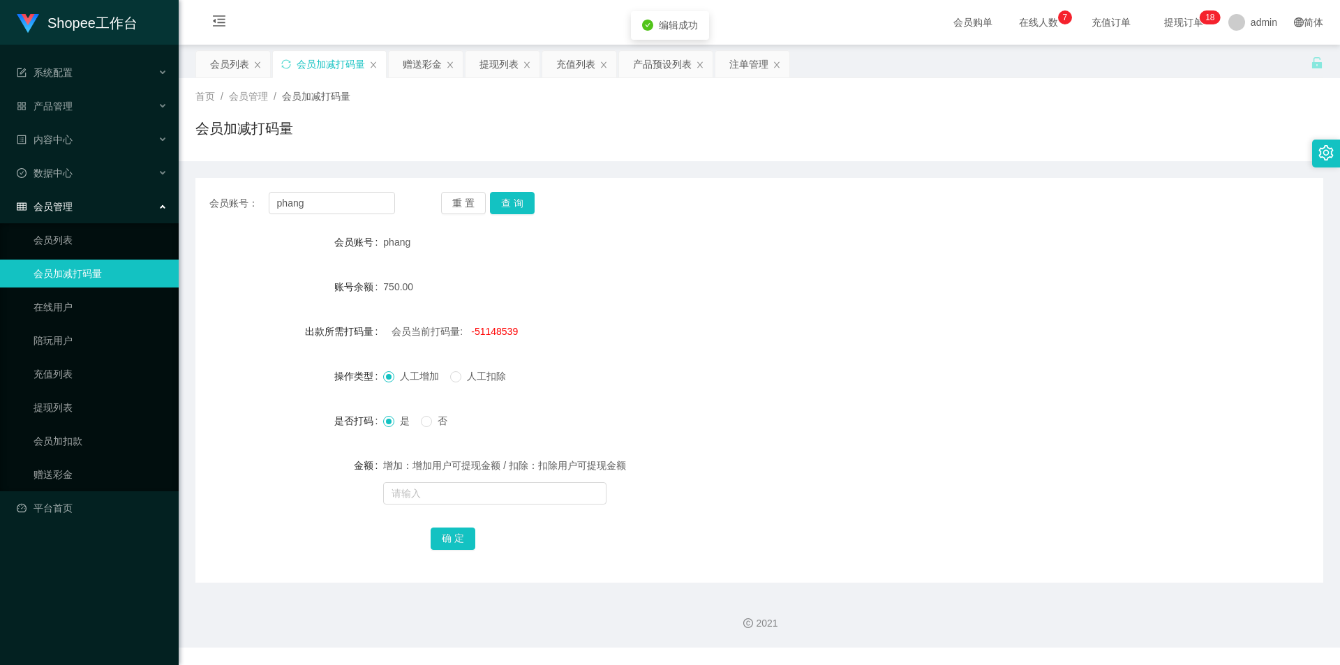
click at [499, 336] on span "-51148539" at bounding box center [494, 331] width 47 height 11
copy span "51148539"
click at [451, 491] on input "text" at bounding box center [494, 493] width 223 height 22
paste input "51148539"
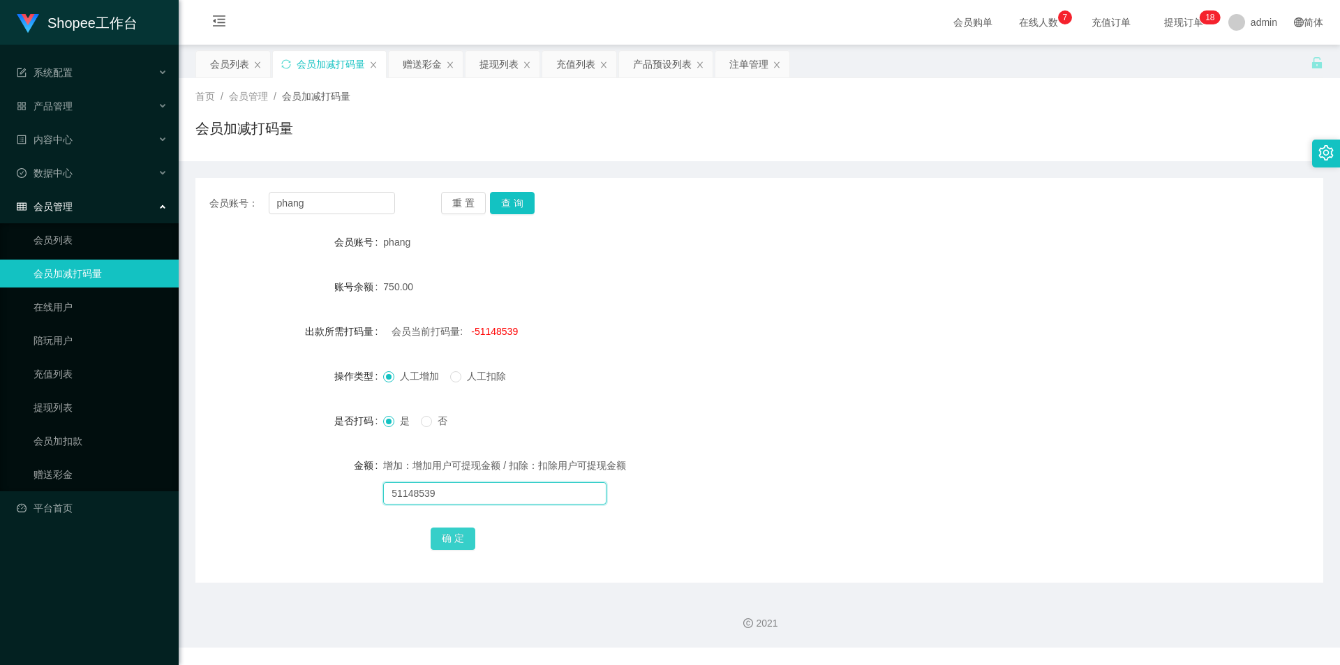
type input "51148539"
click at [455, 531] on button "确 定" at bounding box center [453, 539] width 45 height 22
click at [468, 490] on input "text" at bounding box center [494, 493] width 223 height 22
type input "9560"
drag, startPoint x: 454, startPoint y: 528, endPoint x: 387, endPoint y: 600, distance: 98.8
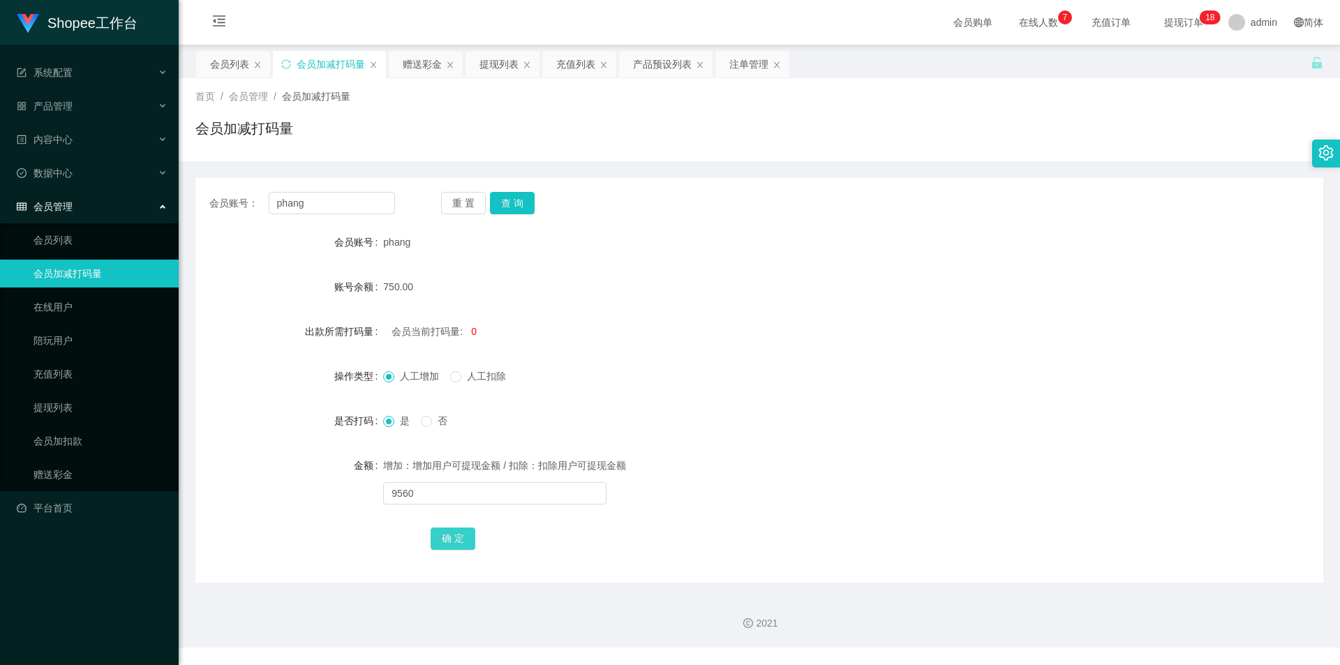
click at [454, 528] on button "确 定" at bounding box center [453, 539] width 45 height 22
click at [228, 64] on div "会员列表" at bounding box center [229, 64] width 39 height 27
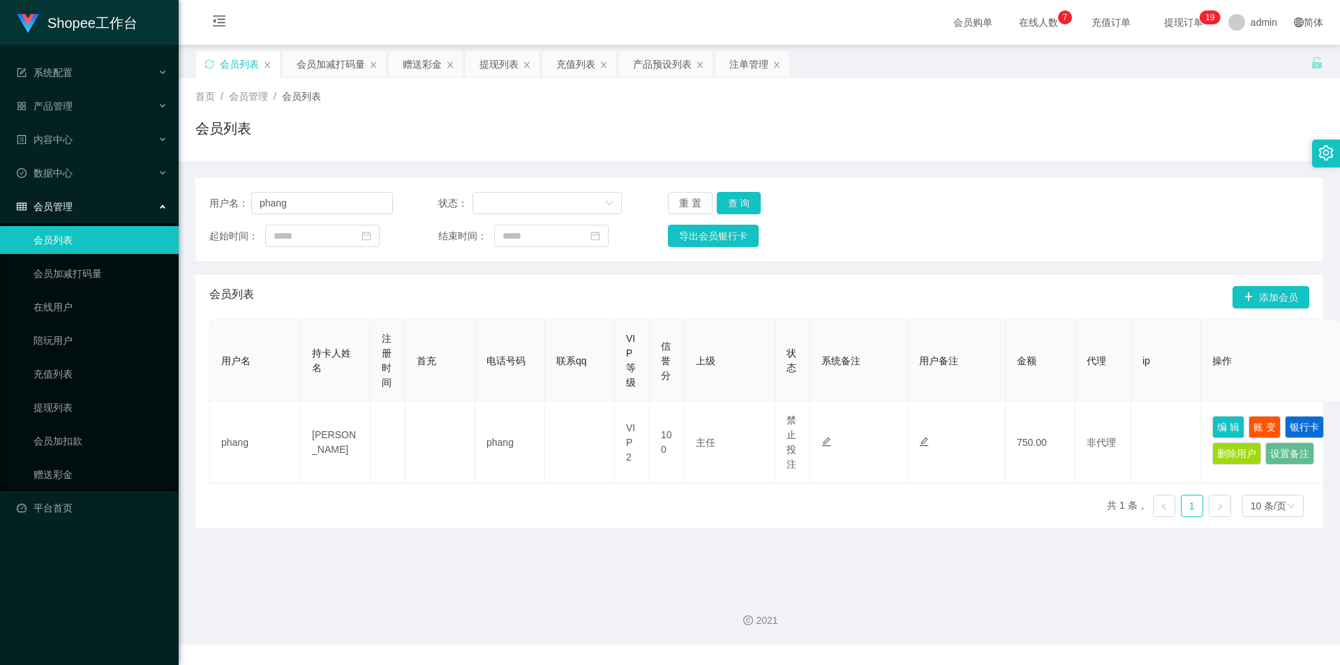
click at [288, 191] on div "用户名： phang 状态： 重 置 查 询 起始时间： 结束时间： 导出会员银行卡" at bounding box center [759, 219] width 1128 height 83
click at [309, 203] on input "phang" at bounding box center [322, 203] width 142 height 22
click at [742, 198] on button "查 询" at bounding box center [739, 203] width 45 height 22
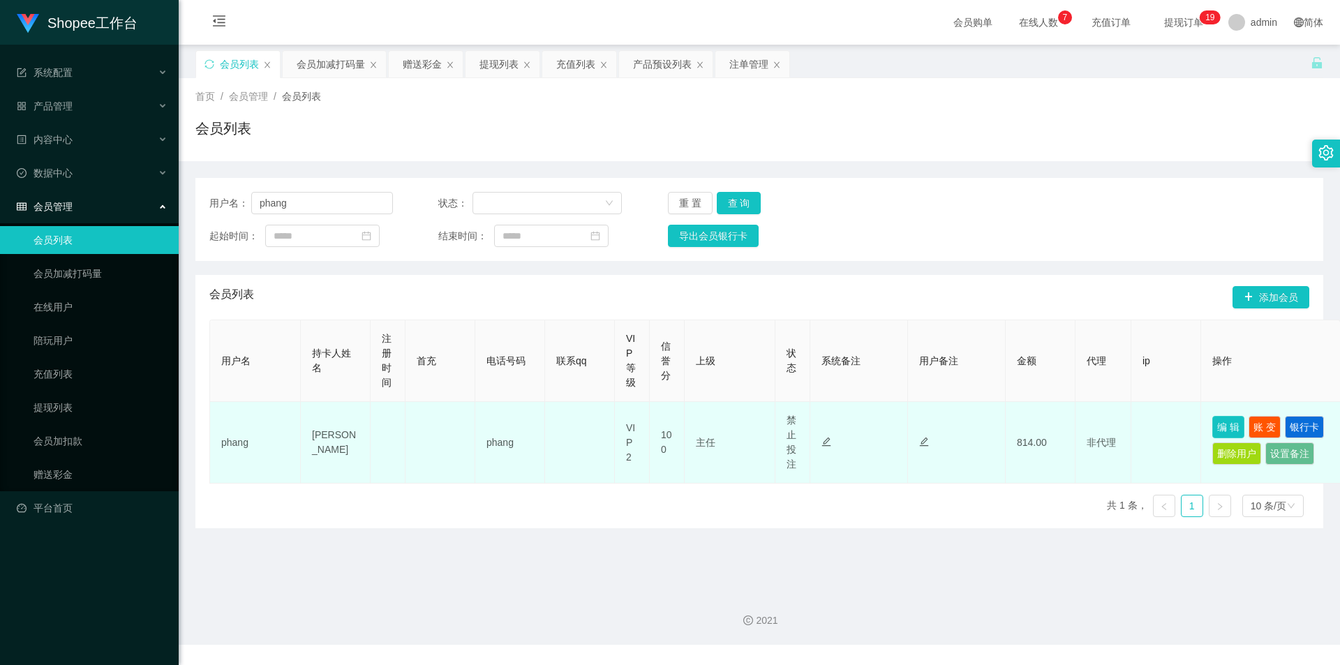
click at [1238, 422] on button "编 辑" at bounding box center [1229, 427] width 32 height 22
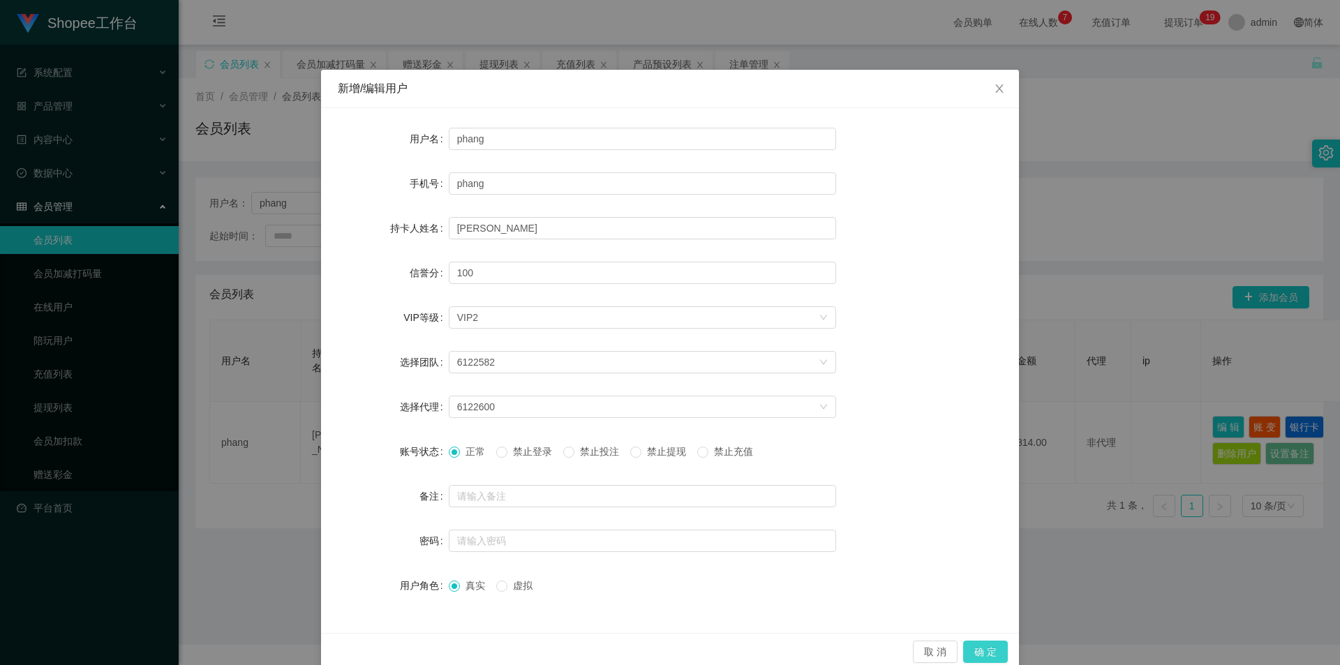
click at [978, 654] on button "确 定" at bounding box center [985, 652] width 45 height 22
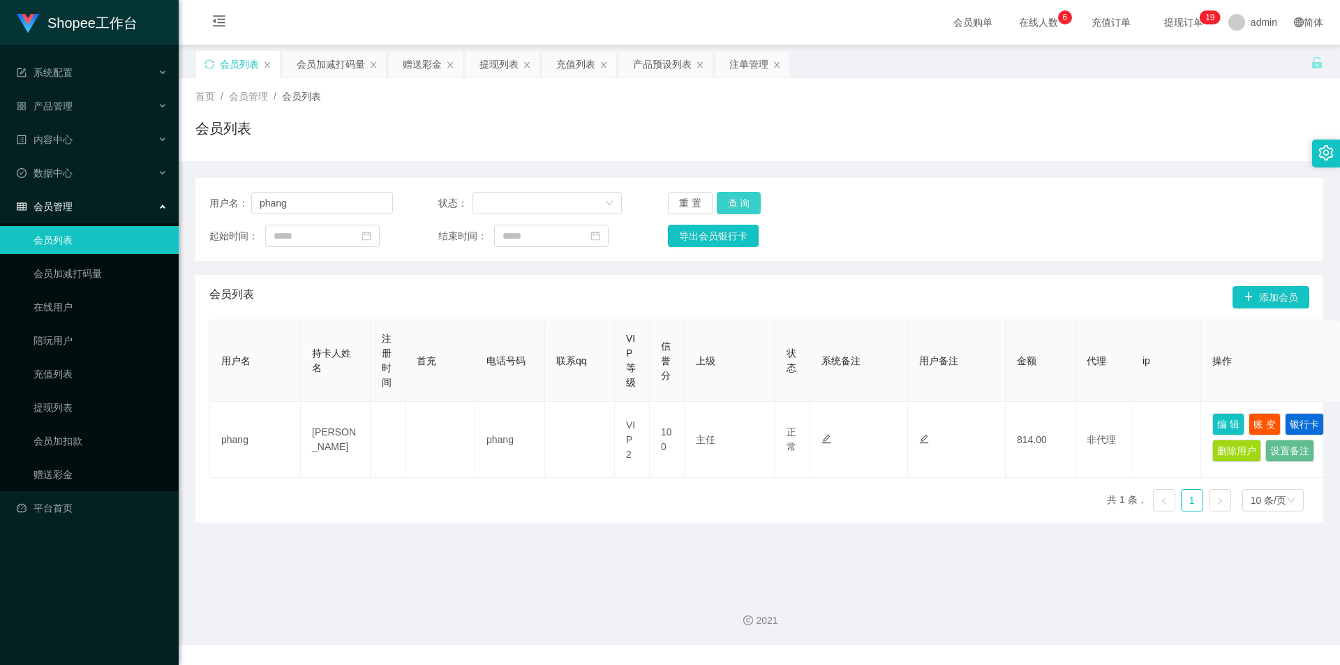
click at [743, 207] on button "查 询" at bounding box center [739, 203] width 45 height 22
drag, startPoint x: 1222, startPoint y: 415, endPoint x: 1243, endPoint y: 420, distance: 22.2
click at [1222, 415] on button "编 辑" at bounding box center [1229, 424] width 32 height 22
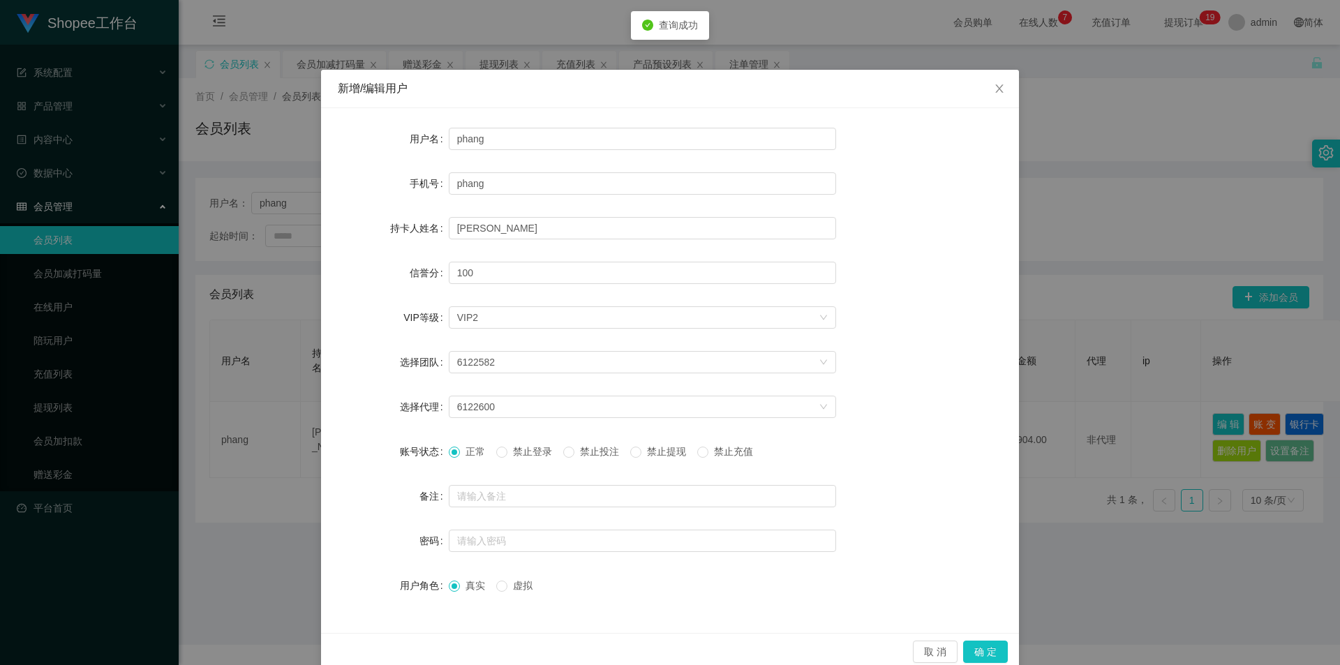
click at [579, 454] on span "禁止投注" at bounding box center [600, 451] width 50 height 11
click at [970, 653] on button "确 定" at bounding box center [985, 652] width 45 height 22
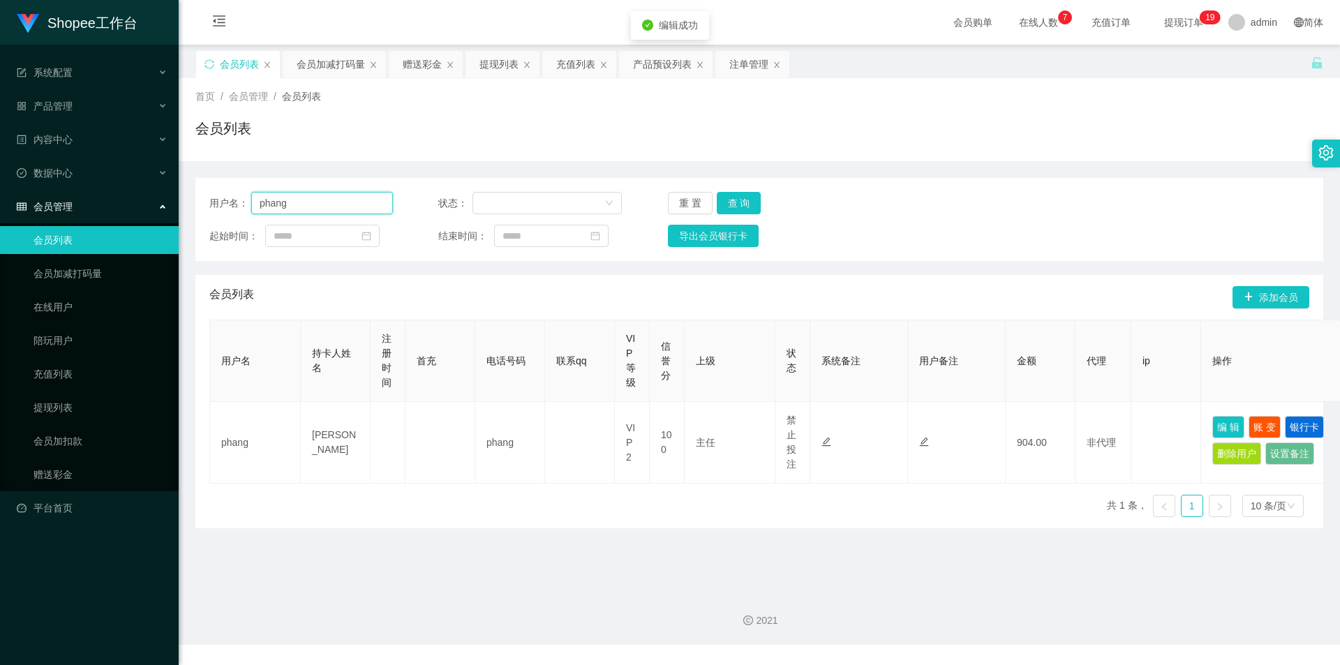
click at [314, 203] on input "phang" at bounding box center [322, 203] width 142 height 22
click at [283, 55] on div "会员加减打码量" at bounding box center [334, 64] width 103 height 27
click at [313, 67] on div "会员加减打码量" at bounding box center [331, 64] width 68 height 27
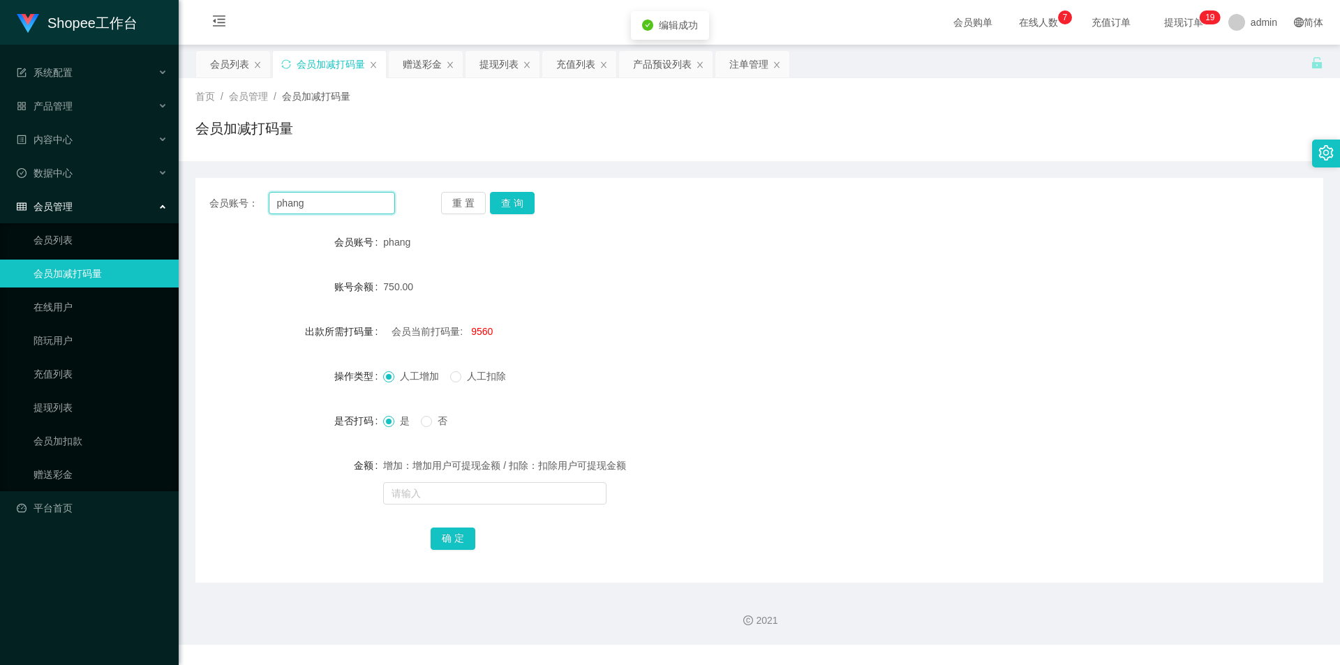
click at [343, 205] on input "phang" at bounding box center [332, 203] width 126 height 22
click at [517, 200] on button "查 询" at bounding box center [512, 203] width 45 height 22
click at [514, 501] on input "text" at bounding box center [494, 493] width 223 height 22
type input "6953"
click at [455, 541] on button "确 定" at bounding box center [453, 539] width 45 height 22
